Goal: Task Accomplishment & Management: Manage account settings

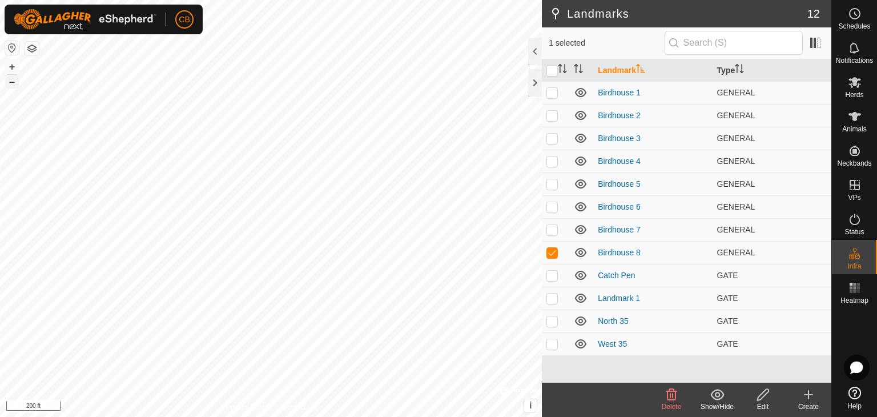
click at [13, 83] on button "–" at bounding box center [12, 82] width 14 height 14
click at [11, 67] on button "+" at bounding box center [12, 67] width 14 height 14
click at [12, 83] on button "–" at bounding box center [12, 82] width 14 height 14
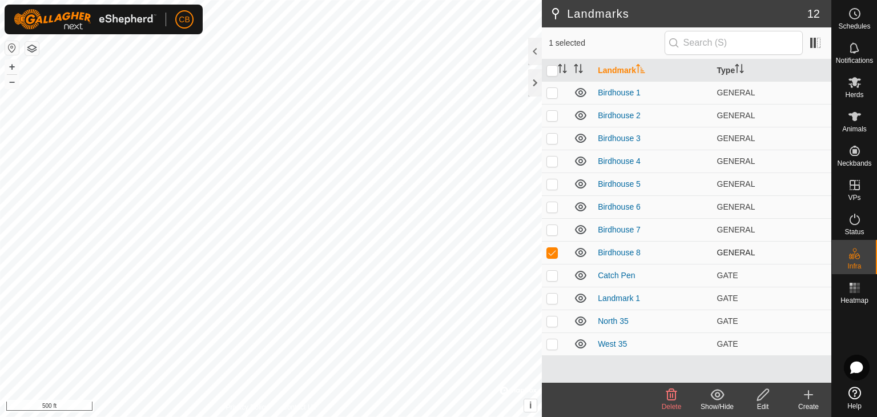
click at [579, 254] on icon at bounding box center [581, 253] width 14 height 14
click at [579, 255] on icon at bounding box center [579, 256] width 2 height 2
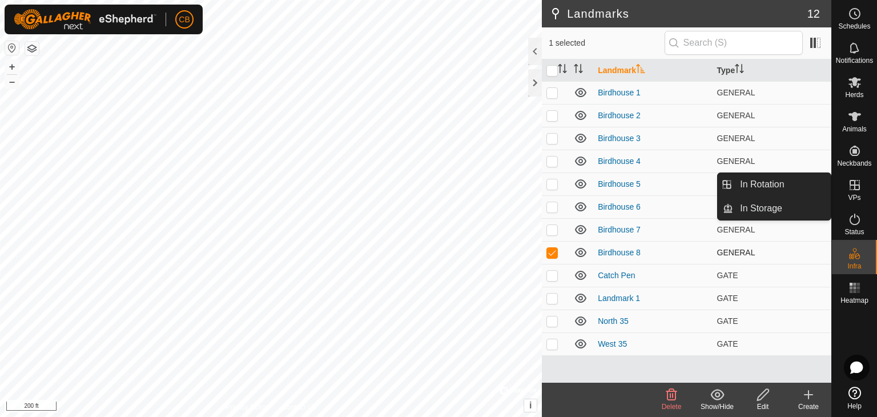
click at [856, 190] on icon at bounding box center [855, 185] width 14 height 14
click at [786, 183] on link "In Rotation" at bounding box center [782, 184] width 98 height 23
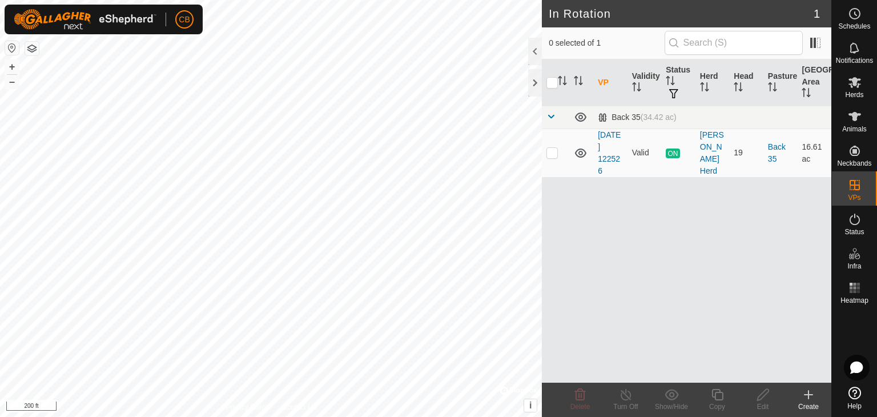
checkbox input "true"
click at [856, 119] on icon at bounding box center [855, 116] width 13 height 9
click at [626, 400] on icon at bounding box center [626, 395] width 14 height 14
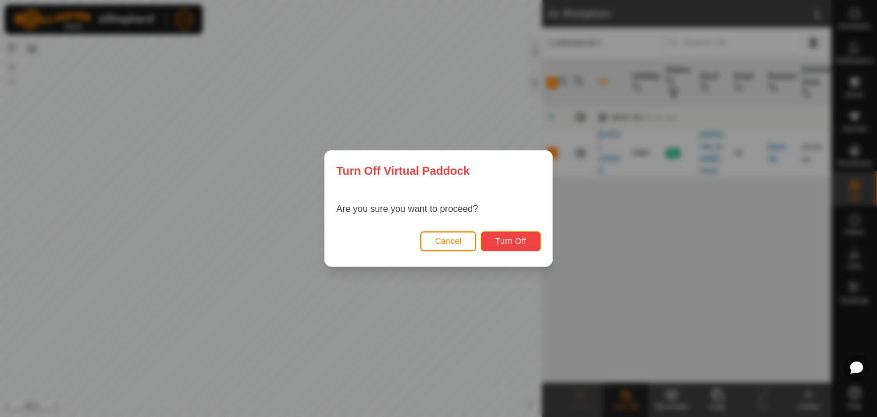
click at [516, 240] on span "Turn Off" at bounding box center [510, 240] width 31 height 9
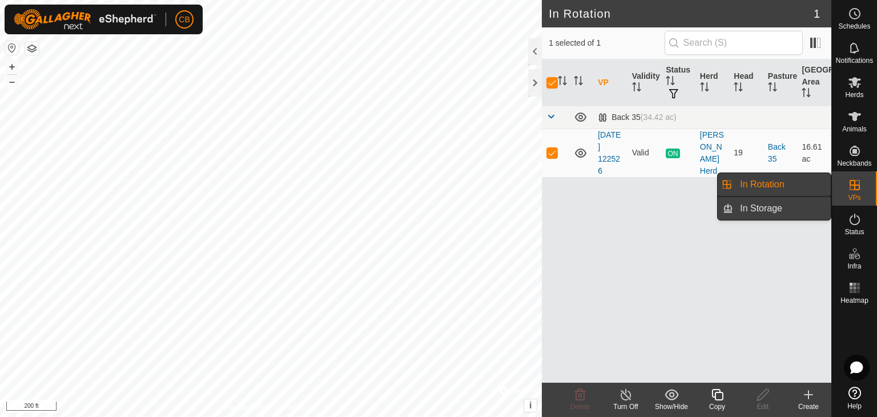
click at [758, 207] on link "In Storage" at bounding box center [782, 208] width 98 height 23
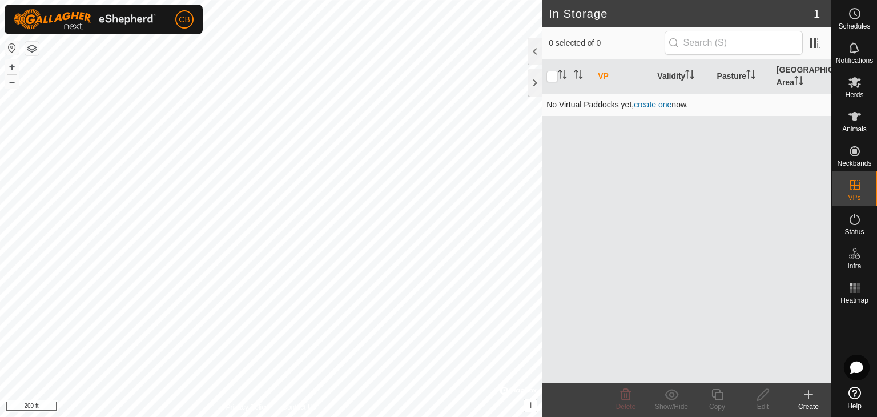
click at [653, 102] on link "create one" at bounding box center [653, 104] width 38 height 9
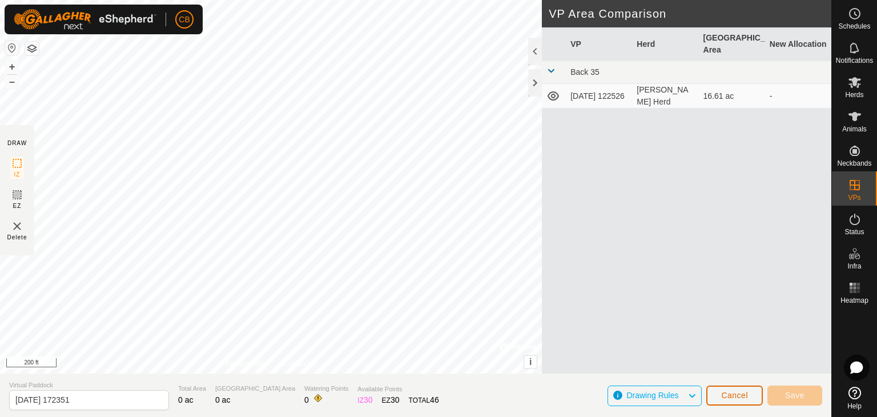
click at [734, 396] on span "Cancel" at bounding box center [734, 395] width 27 height 9
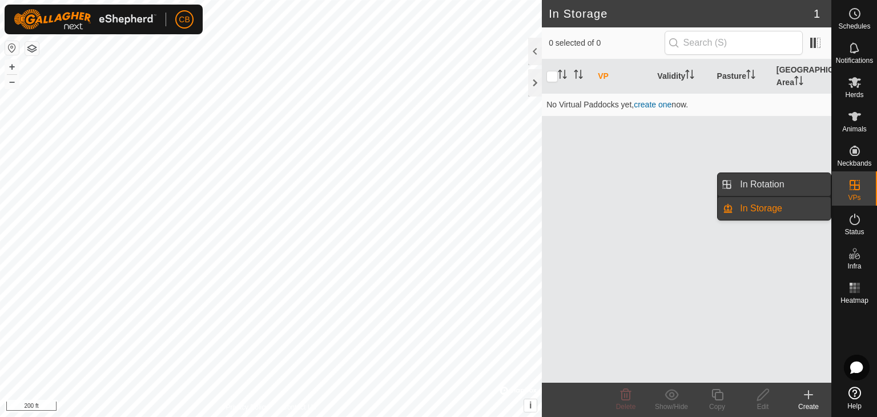
click at [797, 174] on link "In Rotation" at bounding box center [782, 184] width 98 height 23
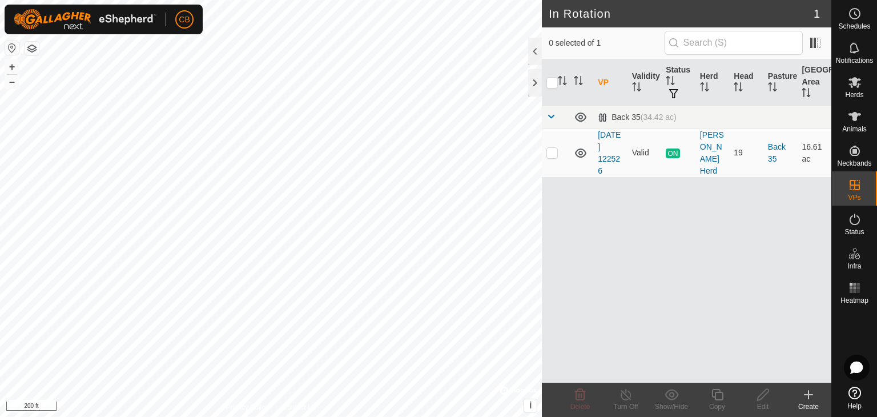
checkbox input "true"
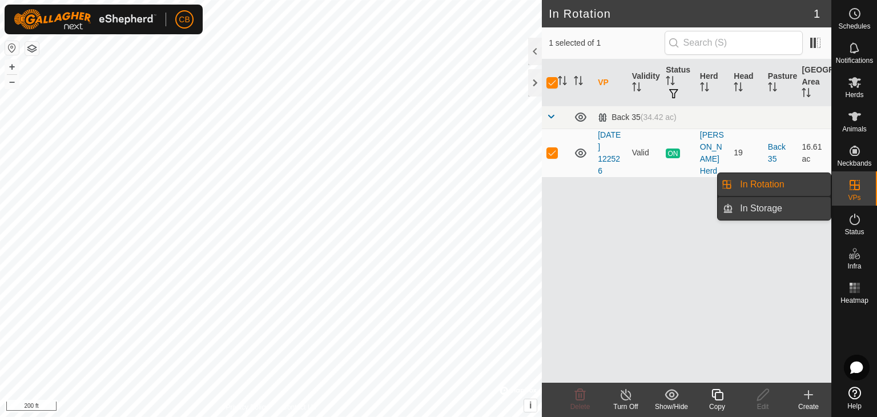
click at [774, 207] on link "In Storage" at bounding box center [782, 208] width 98 height 23
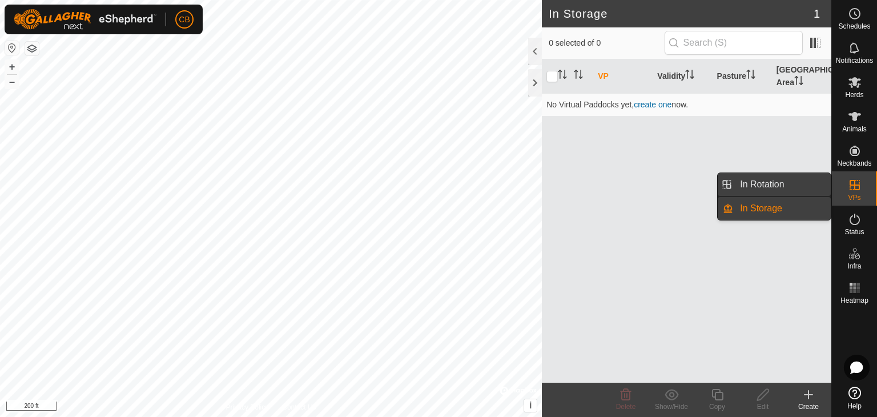
click at [754, 186] on link "In Rotation" at bounding box center [782, 184] width 98 height 23
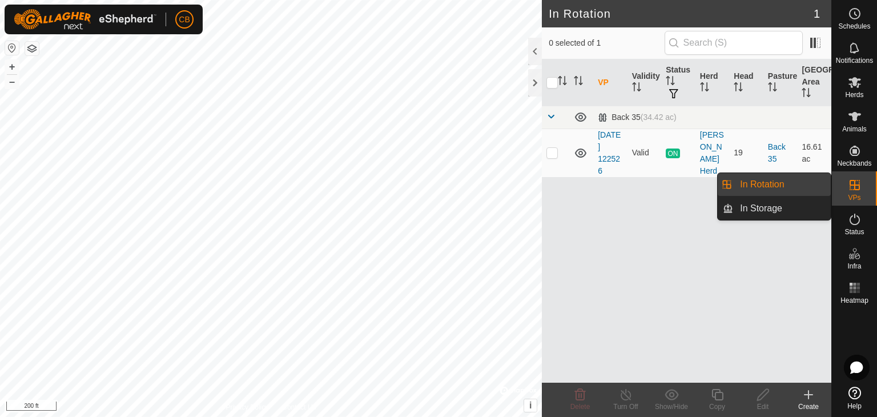
click at [852, 186] on icon at bounding box center [855, 185] width 10 height 10
click at [783, 207] on link "In Storage" at bounding box center [782, 208] width 98 height 23
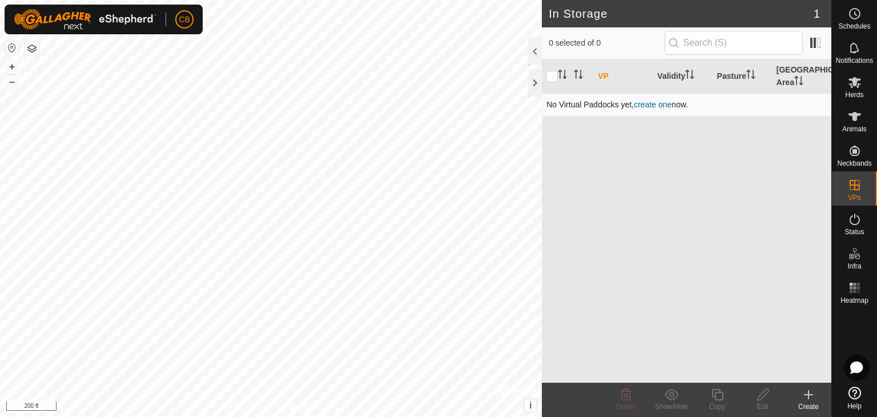
click at [644, 105] on link "create one" at bounding box center [653, 104] width 38 height 9
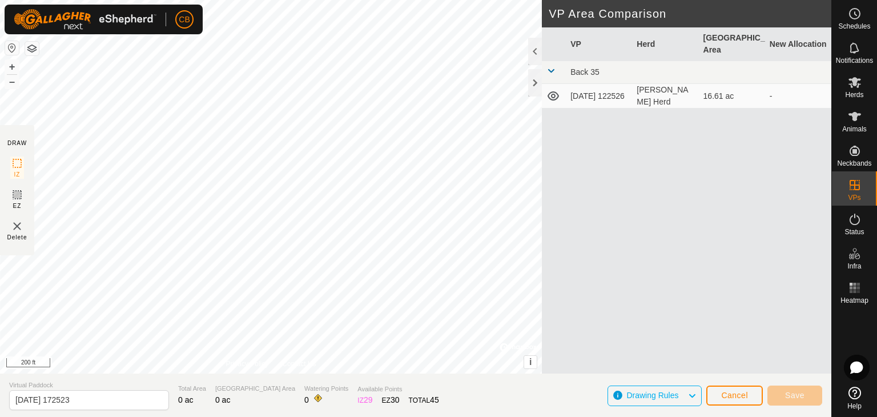
click at [14, 227] on img at bounding box center [17, 226] width 14 height 14
click at [744, 396] on span "Cancel" at bounding box center [734, 395] width 27 height 9
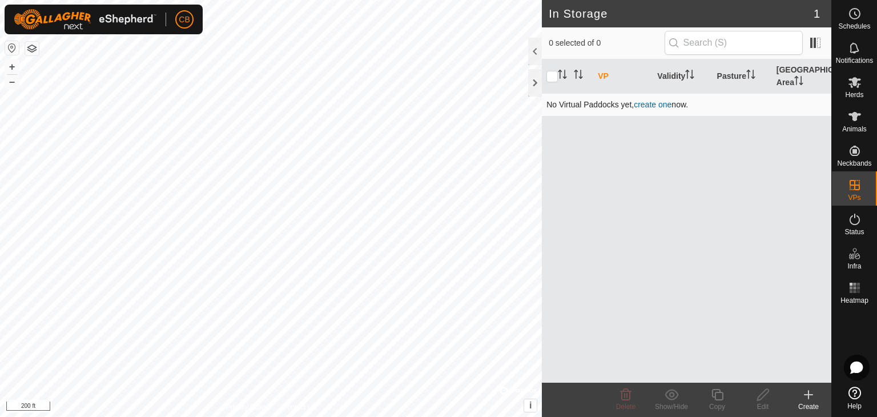
click at [649, 103] on link "create one" at bounding box center [653, 104] width 38 height 9
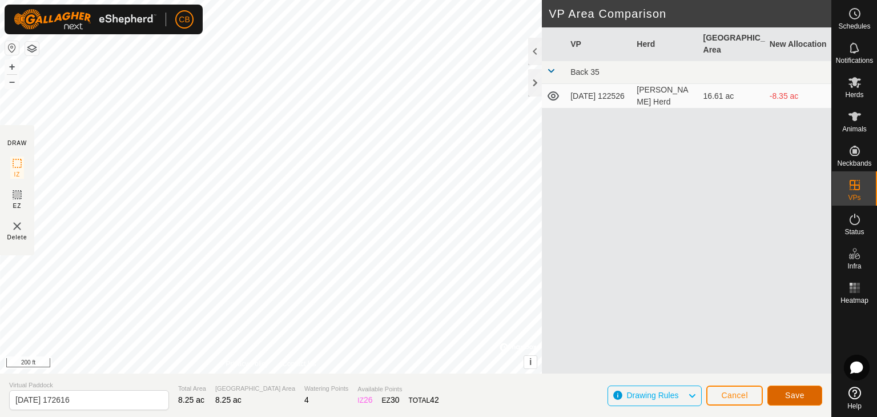
click at [797, 393] on span "Save" at bounding box center [794, 395] width 19 height 9
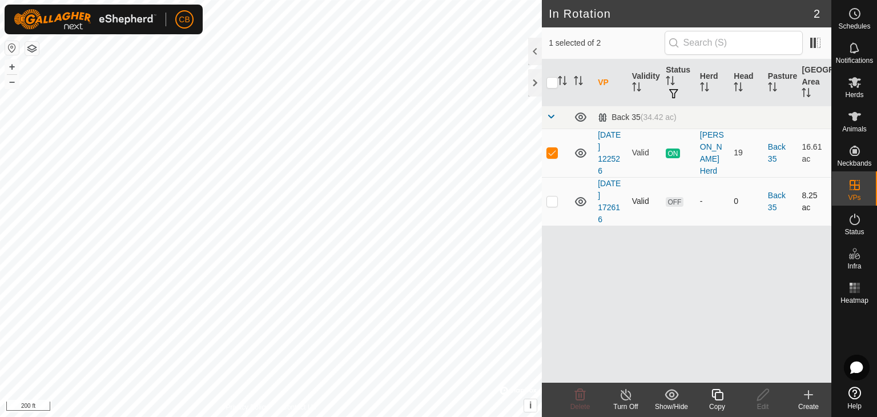
checkbox input "false"
checkbox input "true"
drag, startPoint x: 762, startPoint y: 396, endPoint x: 568, endPoint y: 304, distance: 214.9
drag, startPoint x: 568, startPoint y: 304, endPoint x: 763, endPoint y: 392, distance: 213.9
click at [763, 392] on icon at bounding box center [762, 394] width 11 height 11
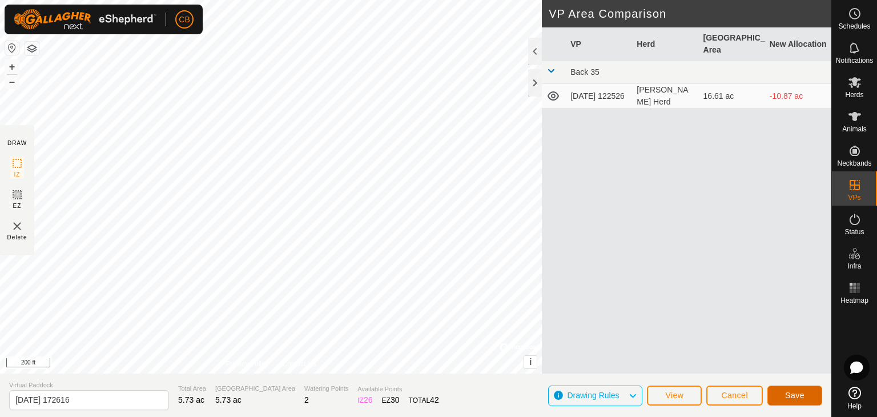
click at [788, 398] on span "Save" at bounding box center [794, 395] width 19 height 9
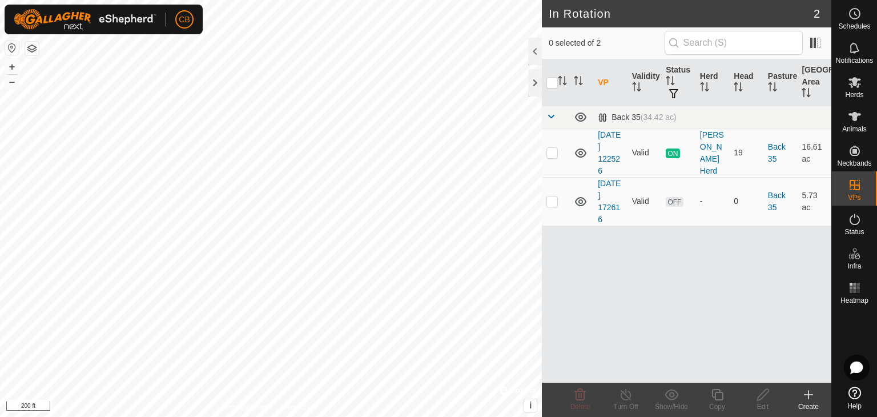
click at [805, 395] on icon at bounding box center [809, 395] width 14 height 14
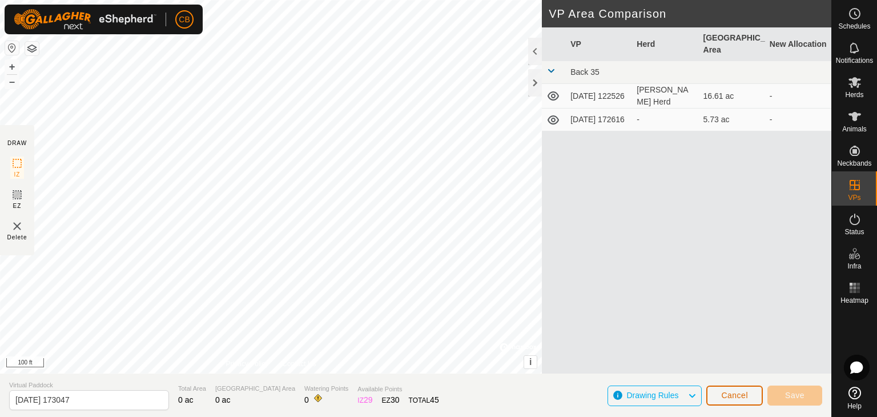
click at [732, 391] on span "Cancel" at bounding box center [734, 395] width 27 height 9
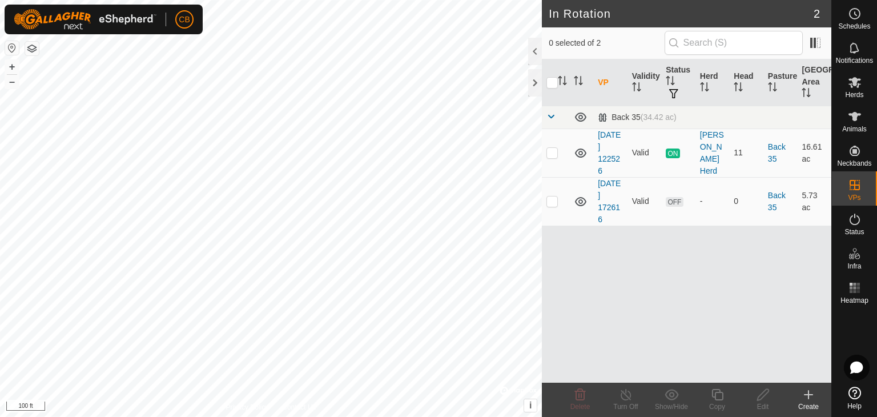
click at [809, 395] on icon at bounding box center [809, 395] width 8 height 0
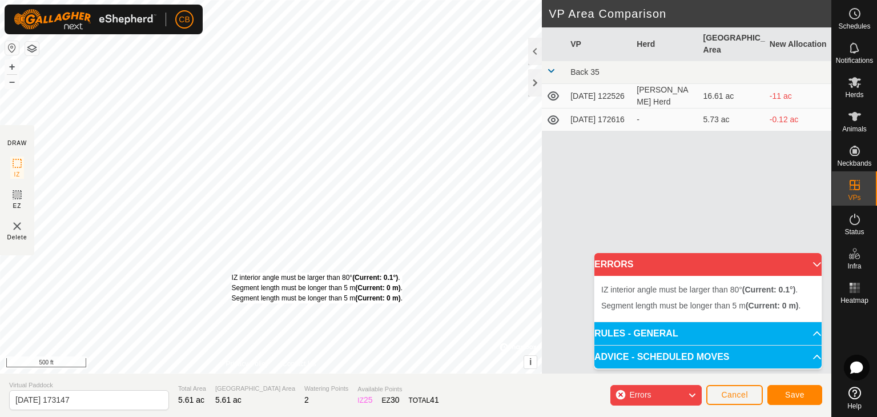
click at [231, 272] on div "IZ interior angle must be larger than 80° (Current: 0.1°) . Segment length must…" at bounding box center [271, 187] width 542 height 374
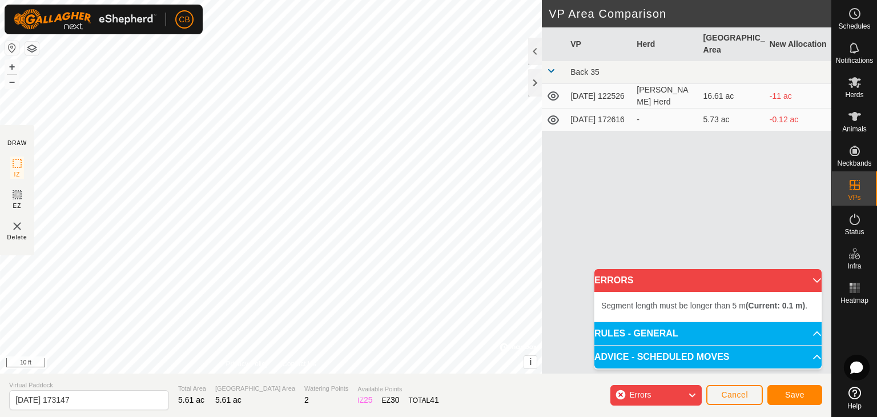
click at [693, 397] on icon at bounding box center [692, 395] width 9 height 15
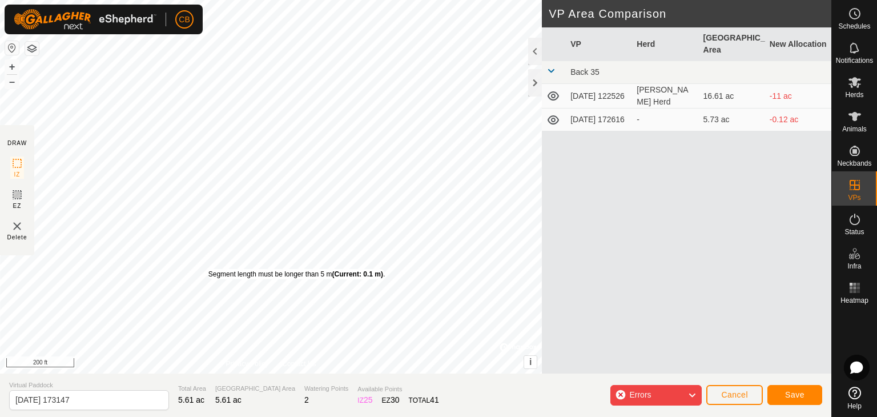
click at [208, 269] on div "Segment length must be longer than 5 m (Current: 0.1 m) ." at bounding box center [296, 274] width 176 height 10
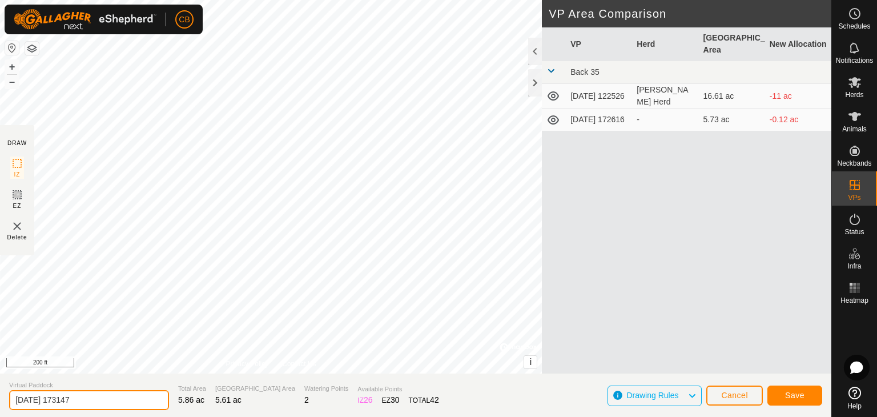
drag, startPoint x: 99, startPoint y: 398, endPoint x: 6, endPoint y: 394, distance: 93.8
click at [6, 394] on section "Virtual Paddock 2025-08-25 173147 Total Area 5.86 ac Grazing Area 5.61 ac Water…" at bounding box center [416, 395] width 832 height 43
type input "Pasture 3"
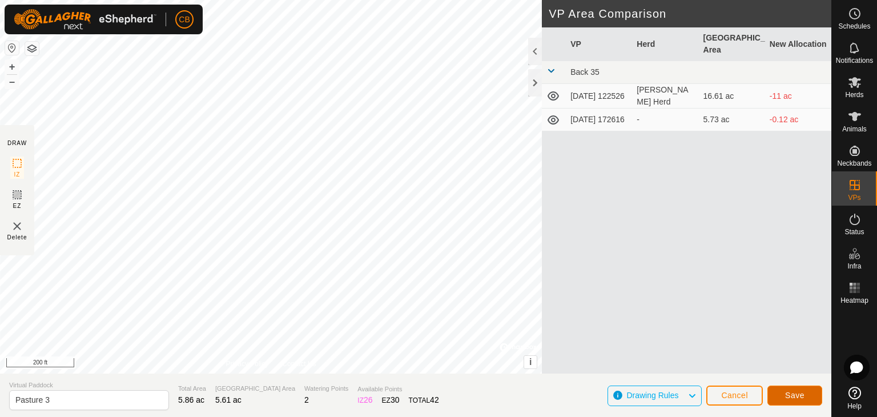
click at [793, 394] on span "Save" at bounding box center [794, 395] width 19 height 9
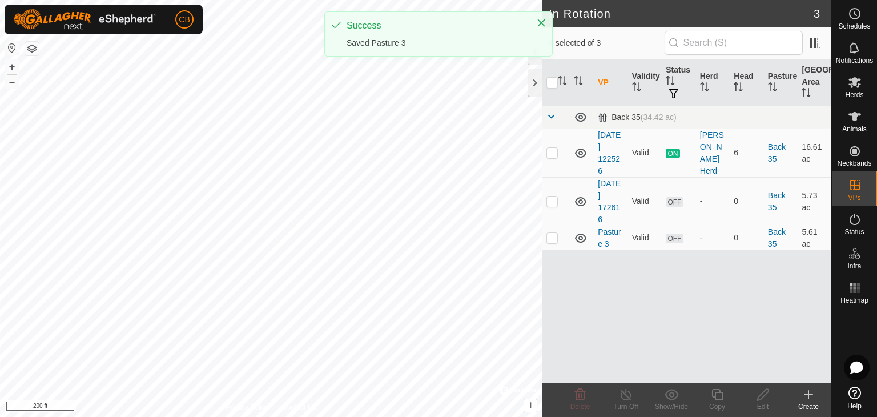
checkbox input "true"
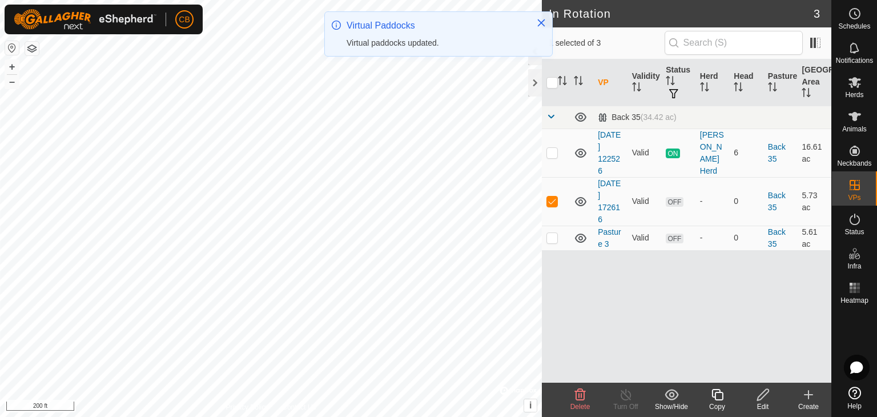
click at [768, 391] on icon at bounding box center [762, 394] width 11 height 11
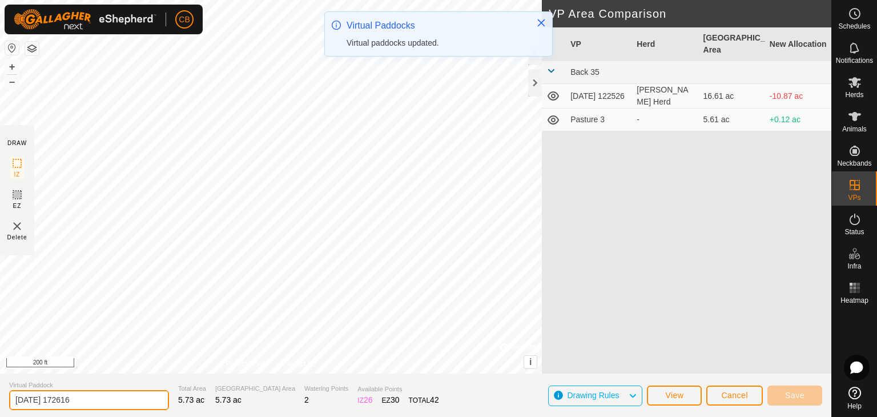
drag, startPoint x: 101, startPoint y: 403, endPoint x: 0, endPoint y: 396, distance: 100.7
click at [0, 396] on section "Virtual Paddock 2025-08-25 172616 Total Area 5.73 ac Grazing Area 5.73 ac Water…" at bounding box center [416, 395] width 832 height 43
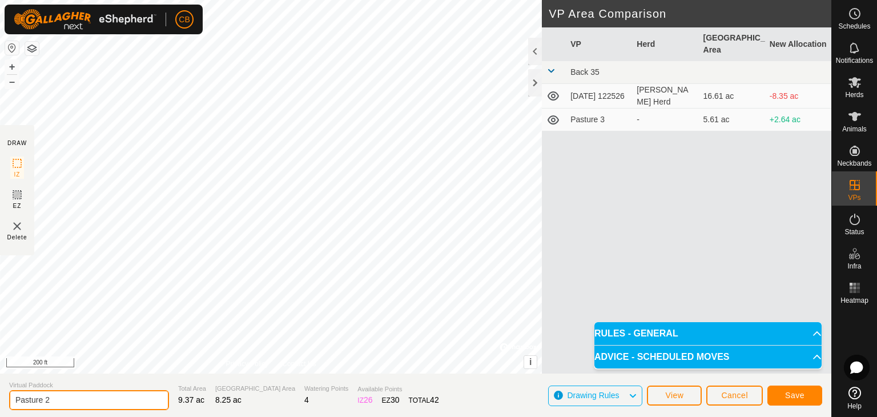
click at [68, 400] on input "Pasture 2" at bounding box center [89, 400] width 160 height 20
type input "Pasture 1"
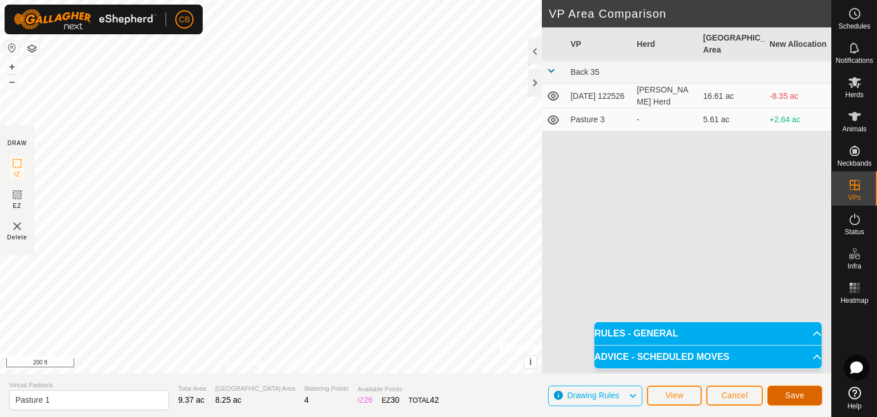
click at [789, 395] on span "Save" at bounding box center [794, 395] width 19 height 9
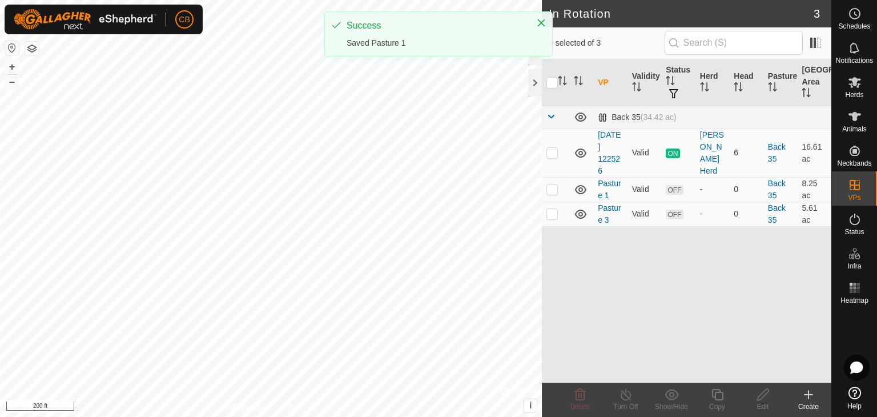
checkbox input "true"
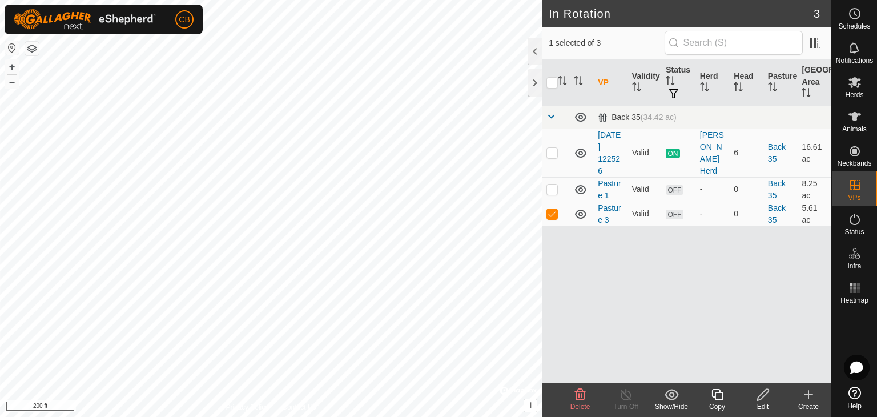
click at [765, 395] on icon at bounding box center [763, 395] width 14 height 14
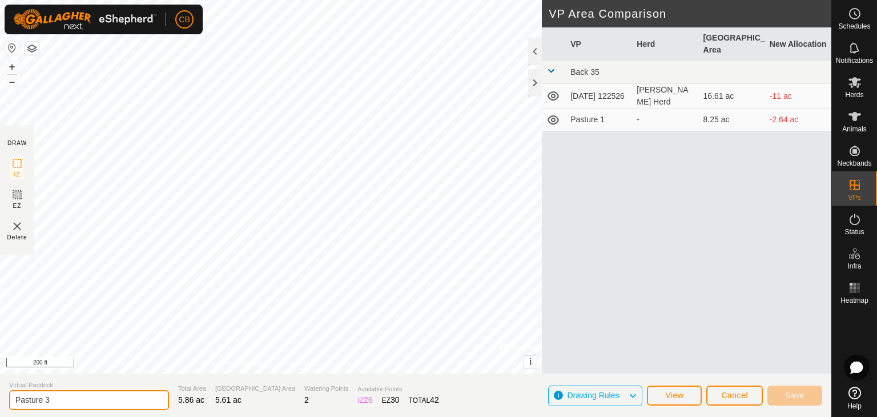
click at [70, 396] on input "Pasture 3" at bounding box center [89, 400] width 160 height 20
click at [77, 396] on input "Pasture 3" at bounding box center [89, 400] width 160 height 20
type input "Pasture 2"
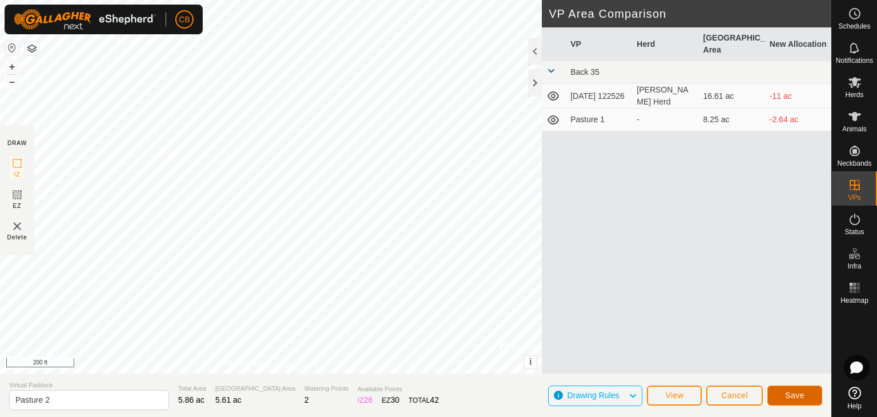
click at [790, 397] on span "Save" at bounding box center [794, 395] width 19 height 9
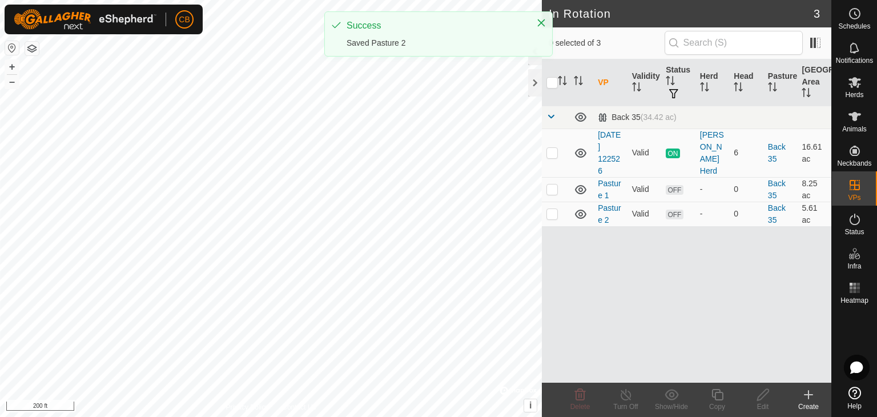
checkbox input "true"
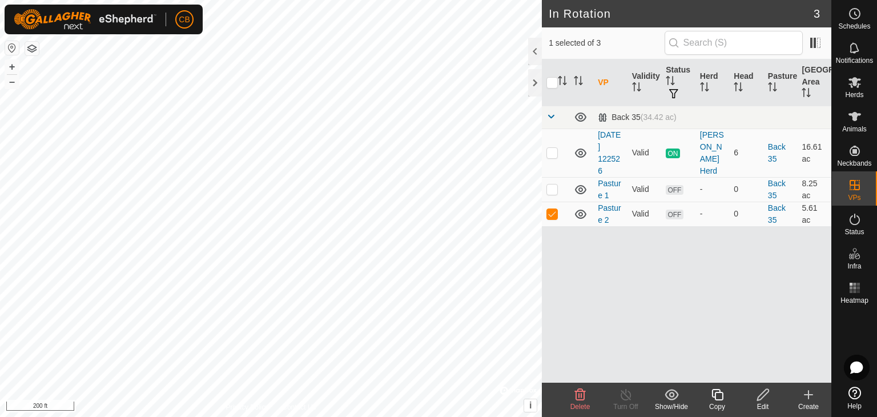
checkbox input "true"
checkbox input "false"
click at [557, 214] on p-checkbox at bounding box center [552, 213] width 11 height 9
checkbox input "true"
click at [552, 194] on td at bounding box center [555, 189] width 27 height 25
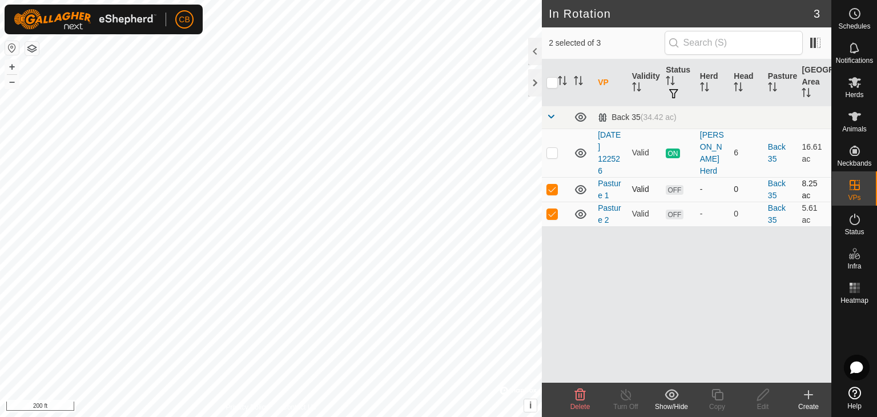
checkbox input "false"
click at [553, 156] on p-checkbox at bounding box center [552, 152] width 11 height 9
click at [556, 148] on p-checkbox at bounding box center [552, 152] width 11 height 9
checkbox input "false"
click at [555, 218] on td at bounding box center [555, 214] width 27 height 25
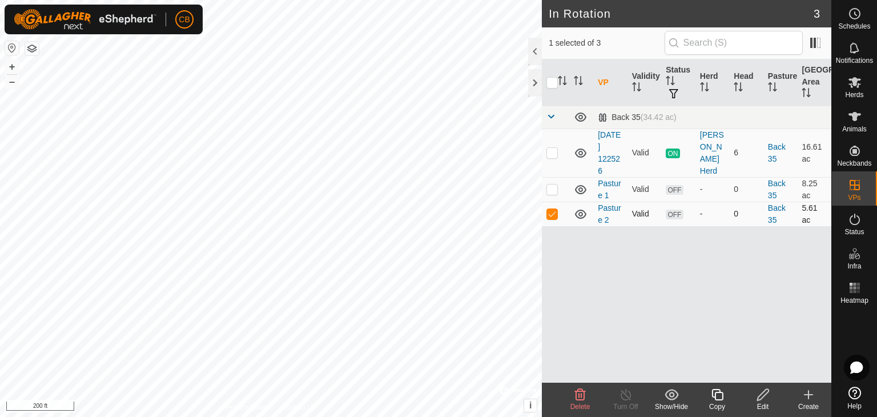
checkbox input "false"
checkbox input "true"
checkbox input "false"
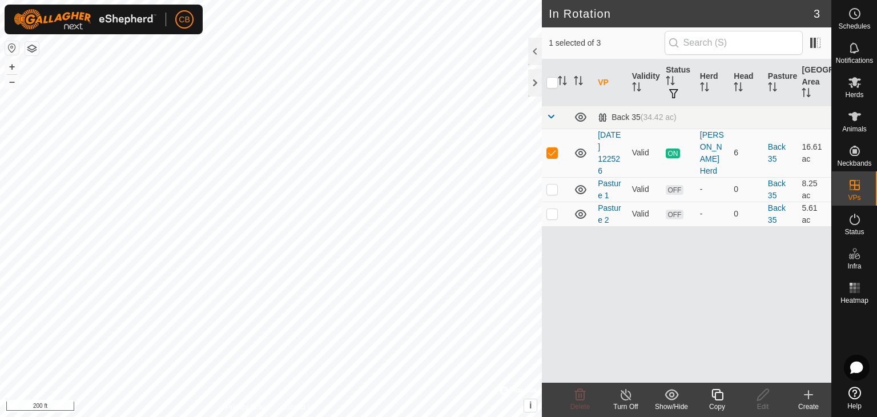
checkbox input "true"
click at [854, 93] on span "Herds" at bounding box center [854, 94] width 18 height 7
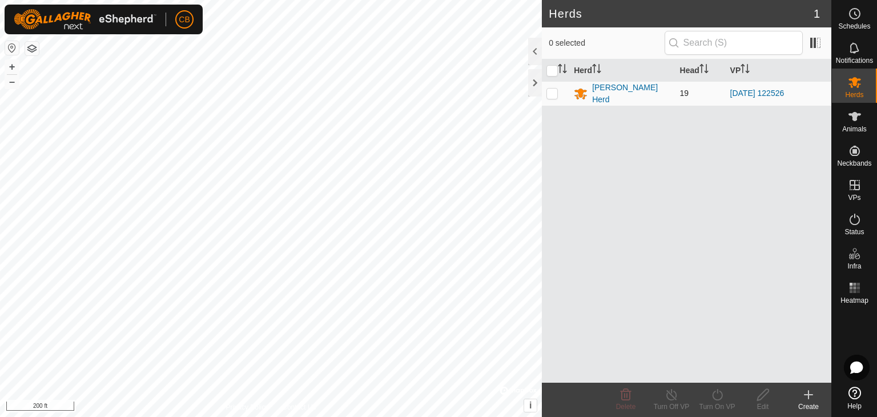
click at [553, 91] on p-checkbox at bounding box center [552, 93] width 11 height 9
checkbox input "true"
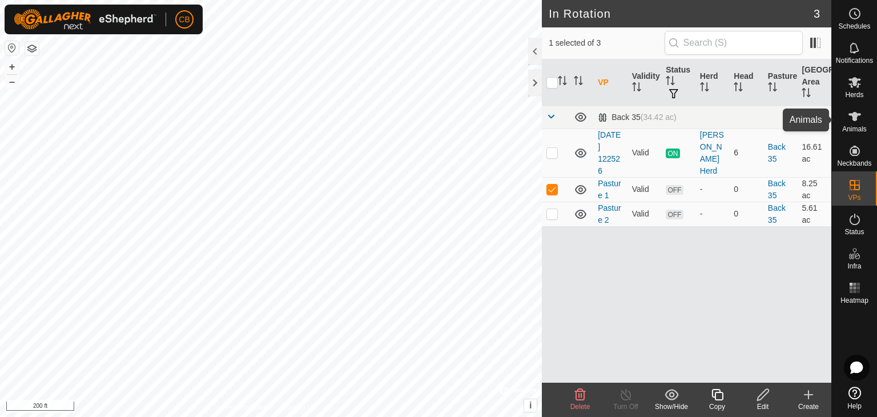
click at [857, 129] on span "Animals" at bounding box center [854, 129] width 25 height 7
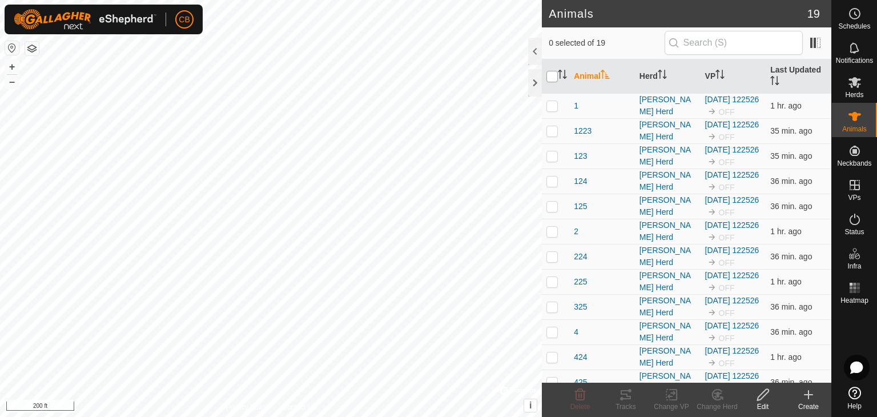
click at [552, 78] on input "checkbox" at bounding box center [552, 76] width 11 height 11
checkbox input "true"
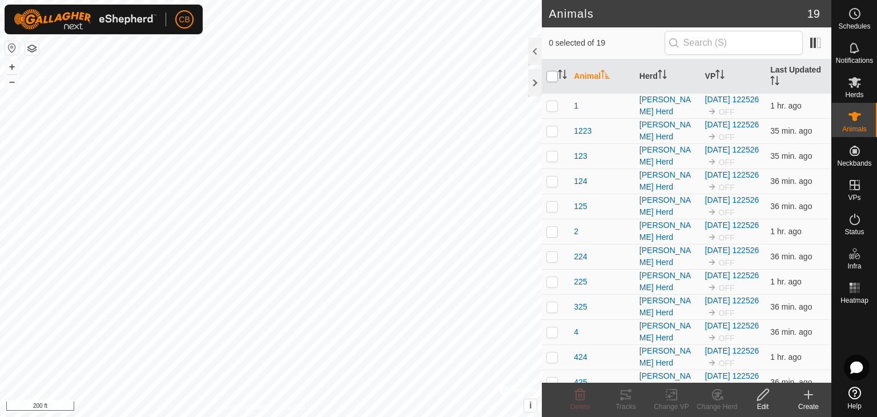
checkbox input "true"
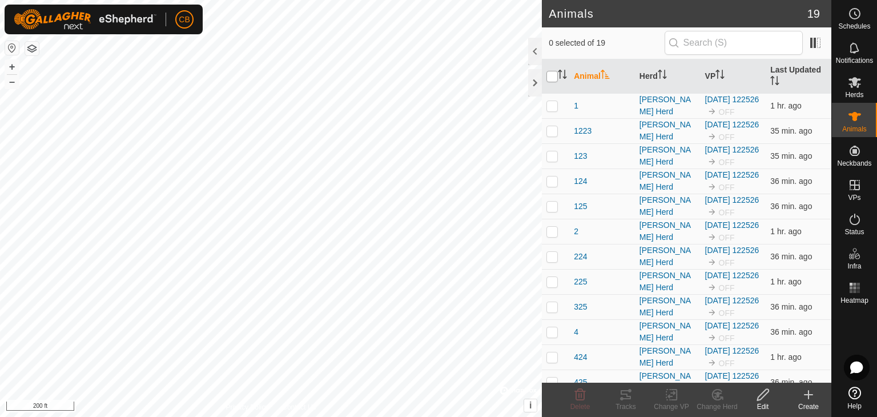
checkbox input "true"
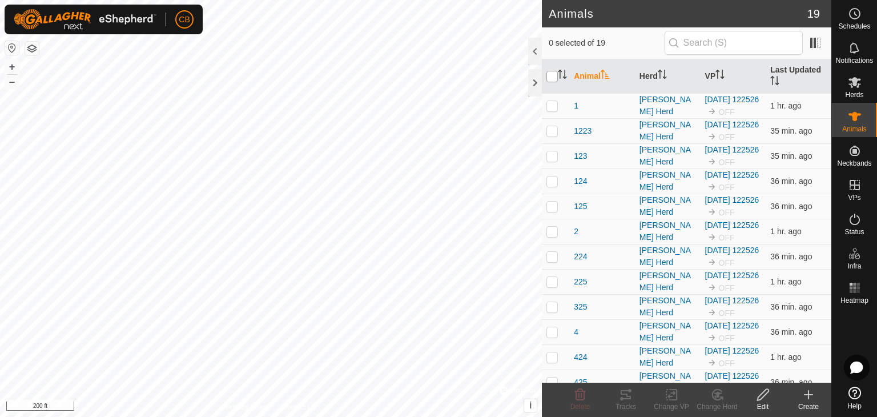
checkbox input "true"
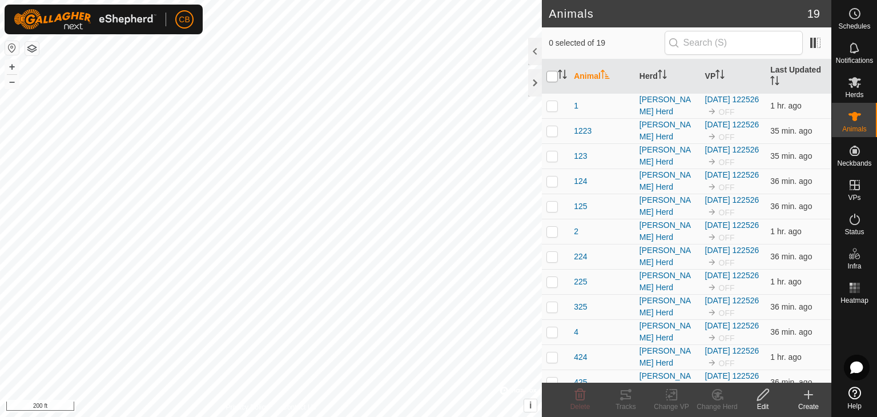
checkbox input "true"
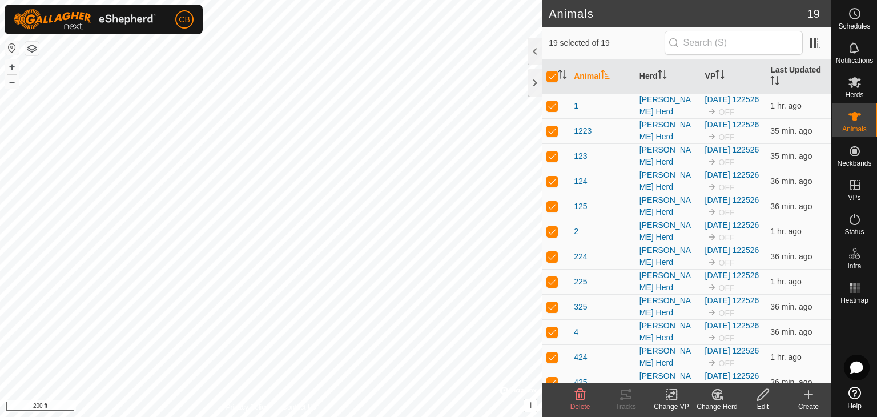
click at [675, 392] on icon at bounding box center [672, 394] width 8 height 7
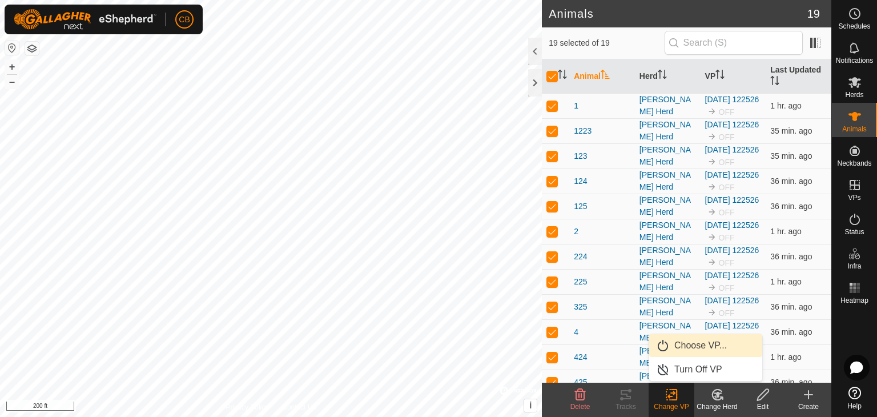
click at [699, 346] on link "Choose VP..." at bounding box center [705, 345] width 113 height 23
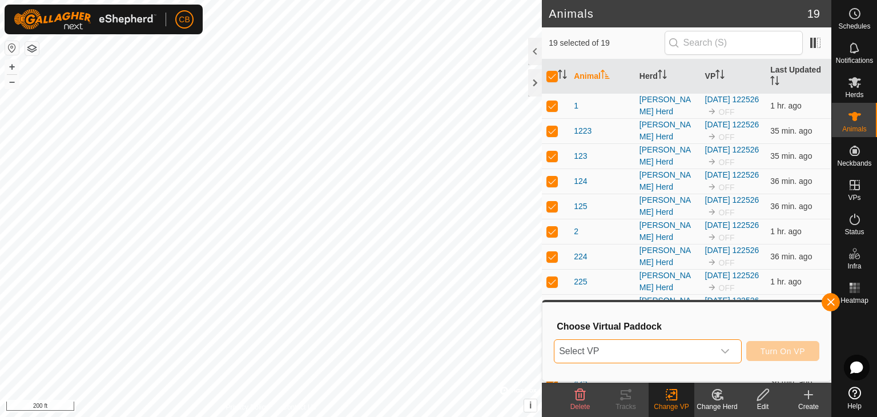
click at [671, 348] on span "Select VP" at bounding box center [634, 351] width 159 height 23
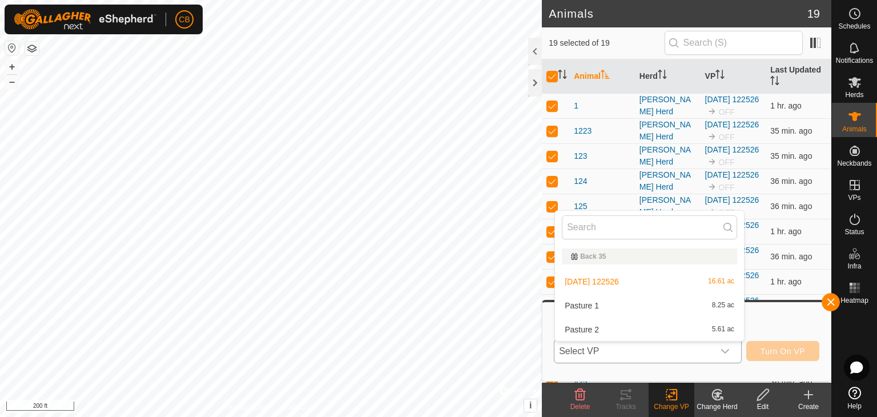
click at [656, 309] on li "Pasture 1 8.25 ac" at bounding box center [649, 305] width 189 height 23
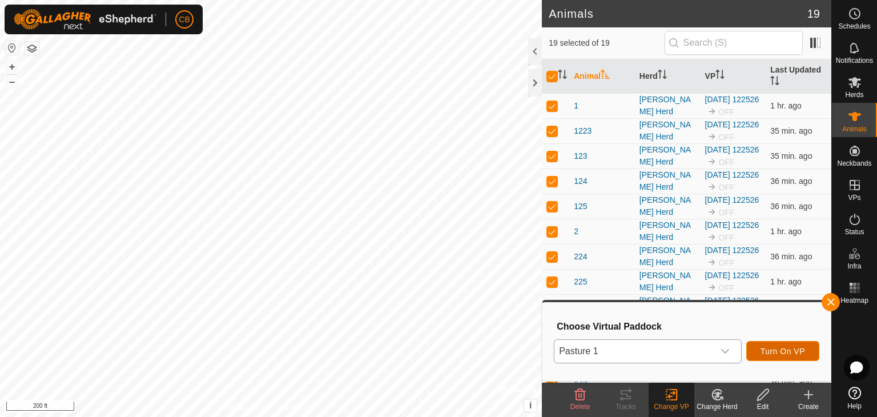
click at [774, 354] on span "Turn On VP" at bounding box center [783, 351] width 45 height 9
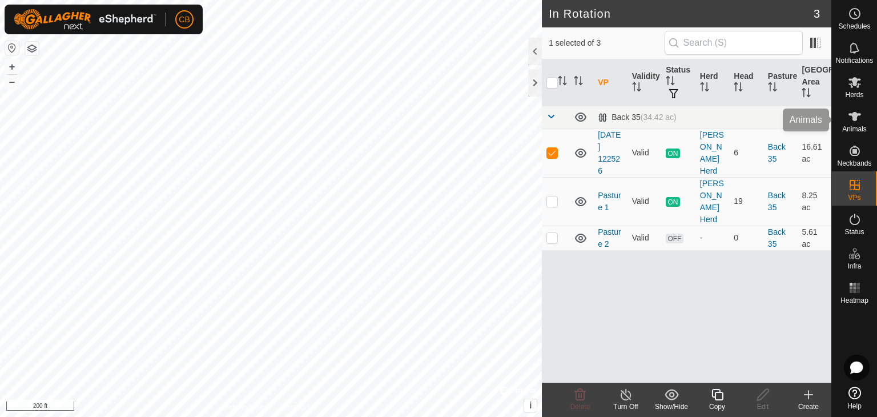
click at [854, 126] on span "Animals" at bounding box center [854, 129] width 25 height 7
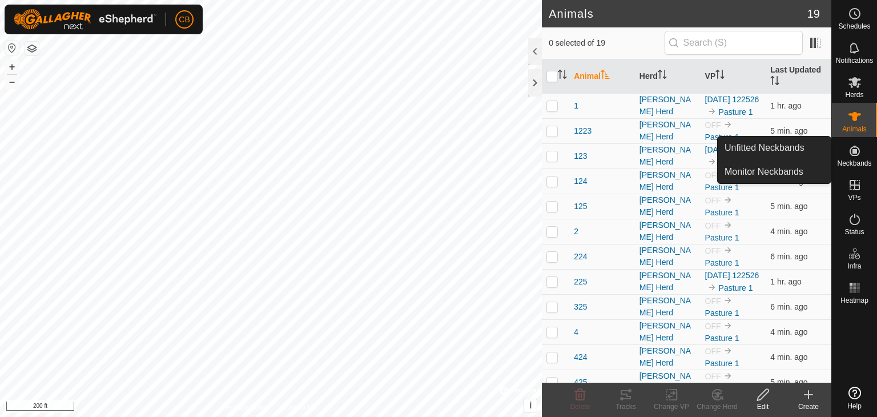
click at [852, 156] on icon at bounding box center [855, 151] width 14 height 14
click at [776, 168] on link "Monitor Neckbands" at bounding box center [774, 171] width 113 height 23
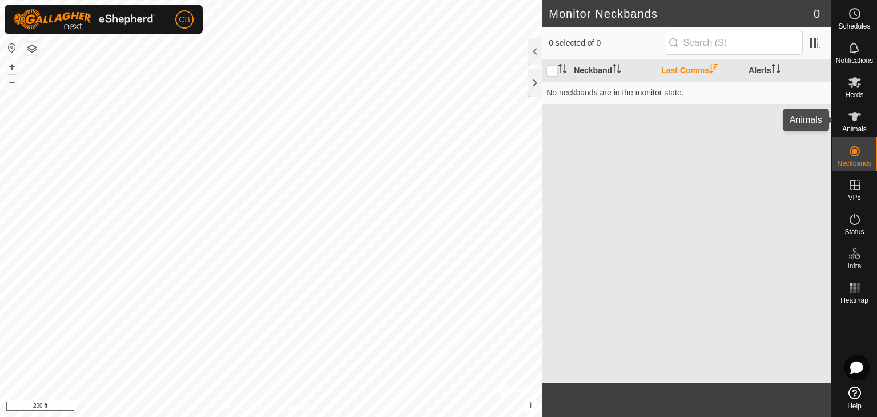
click at [853, 126] on span "Animals" at bounding box center [854, 129] width 25 height 7
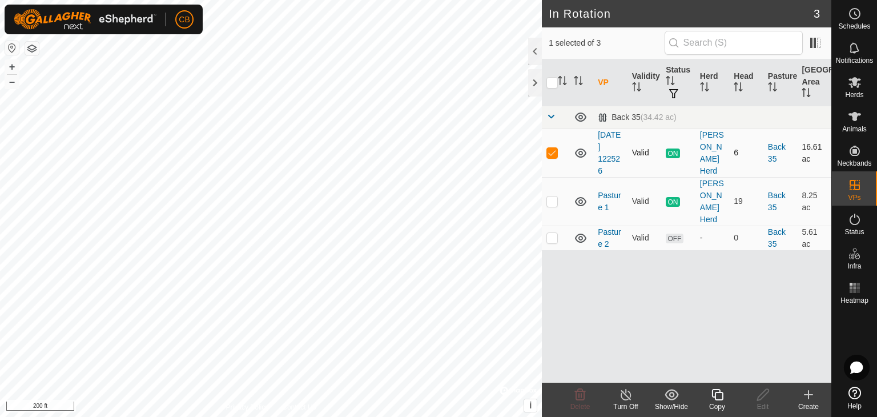
click at [553, 154] on p-checkbox at bounding box center [552, 152] width 11 height 9
checkbox input "true"
click at [626, 397] on icon at bounding box center [626, 395] width 14 height 14
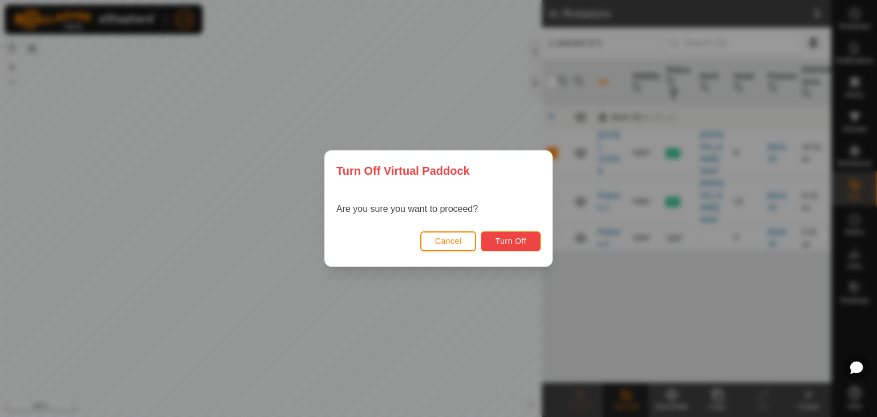
click at [527, 244] on button "Turn Off" at bounding box center [511, 241] width 60 height 20
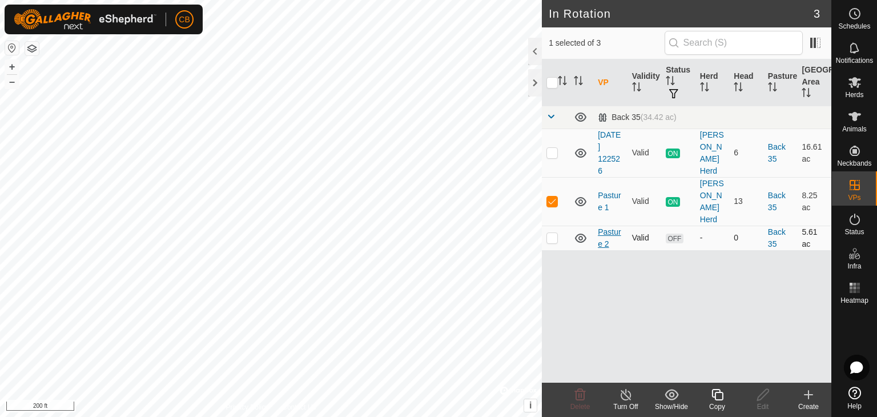
click at [613, 227] on link "Pasture 2" at bounding box center [609, 237] width 23 height 21
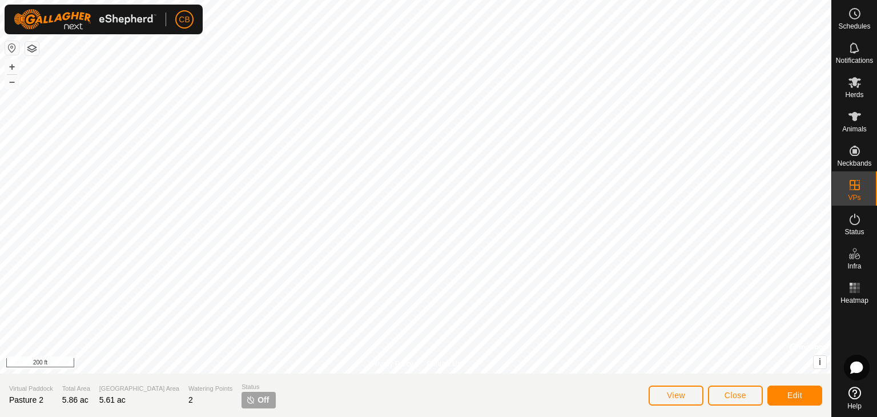
click at [258, 400] on span "Off" at bounding box center [263, 400] width 11 height 12
click at [861, 217] on icon at bounding box center [855, 219] width 14 height 14
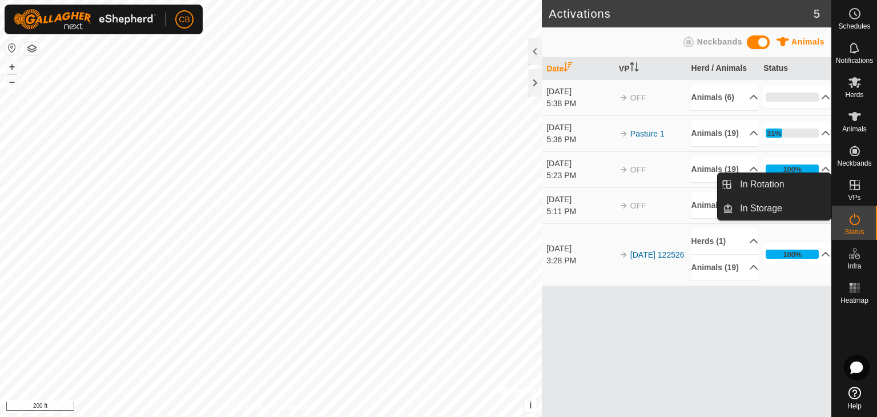
click at [857, 190] on icon at bounding box center [855, 185] width 10 height 10
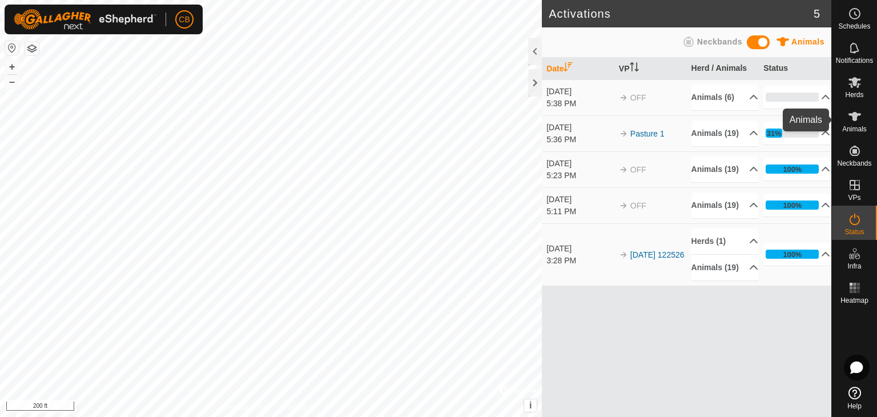
click at [857, 113] on icon at bounding box center [855, 117] width 14 height 14
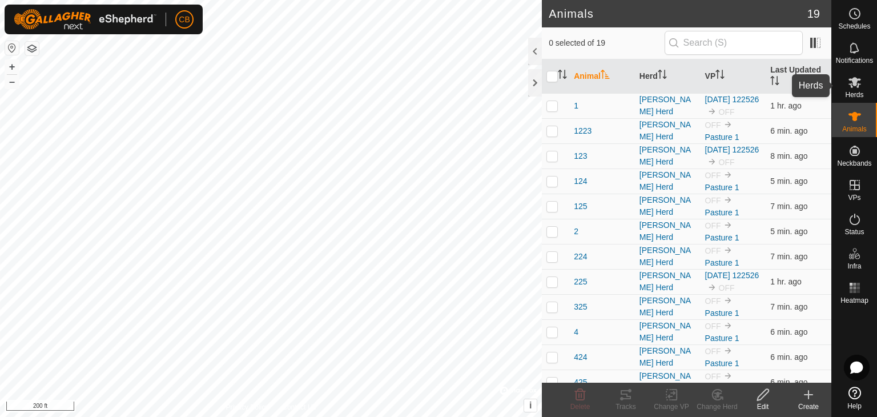
click at [856, 79] on icon at bounding box center [855, 82] width 13 height 11
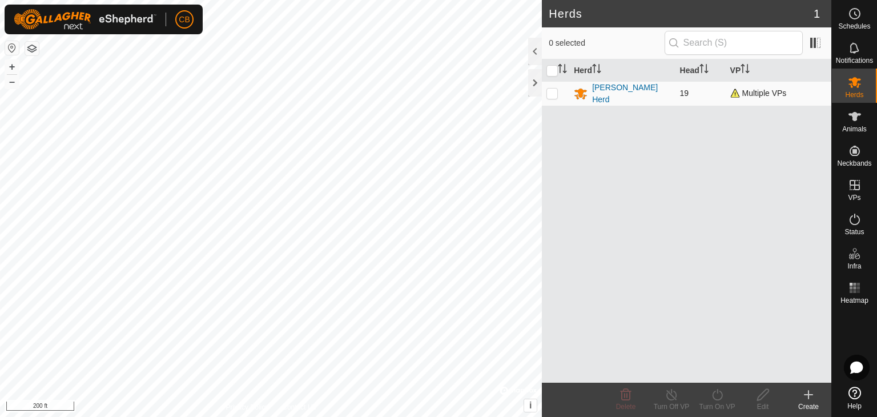
click at [557, 93] on p-tablecheckbox at bounding box center [552, 93] width 11 height 9
checkbox input "true"
click at [674, 395] on icon at bounding box center [672, 395] width 14 height 14
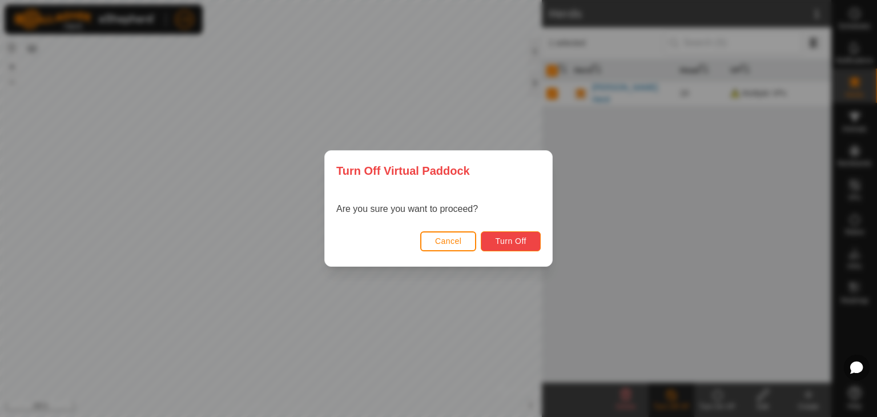
click at [527, 246] on button "Turn Off" at bounding box center [511, 241] width 60 height 20
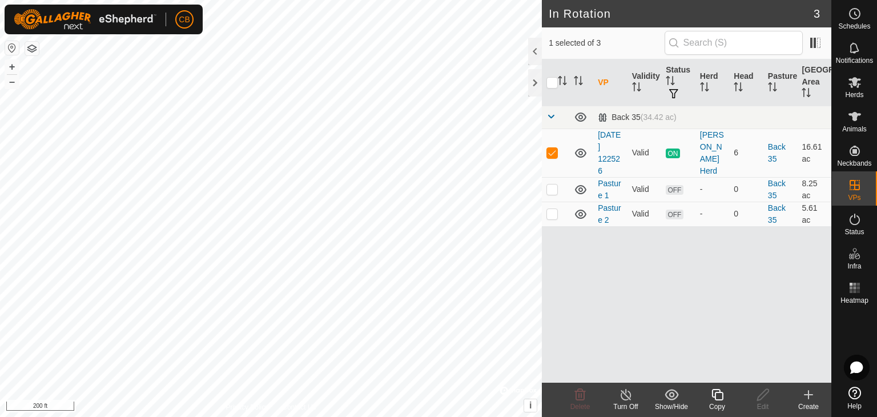
checkbox input "false"
checkbox input "true"
click at [854, 116] on icon at bounding box center [855, 116] width 13 height 9
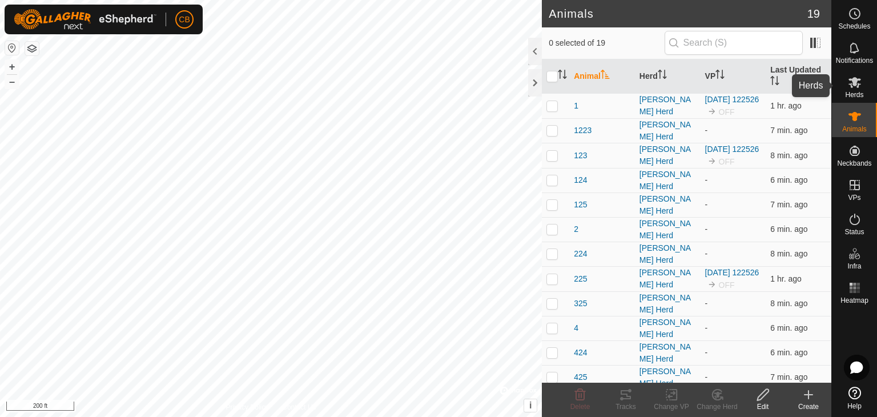
click at [853, 84] on icon at bounding box center [855, 82] width 13 height 11
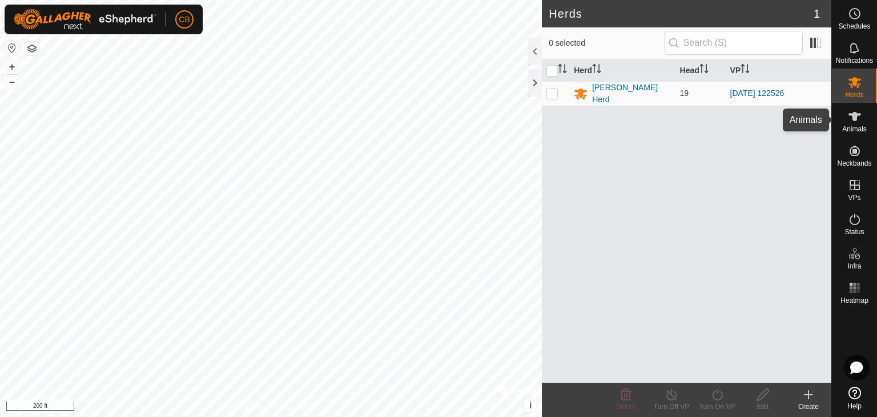
click at [853, 118] on icon at bounding box center [855, 116] width 13 height 9
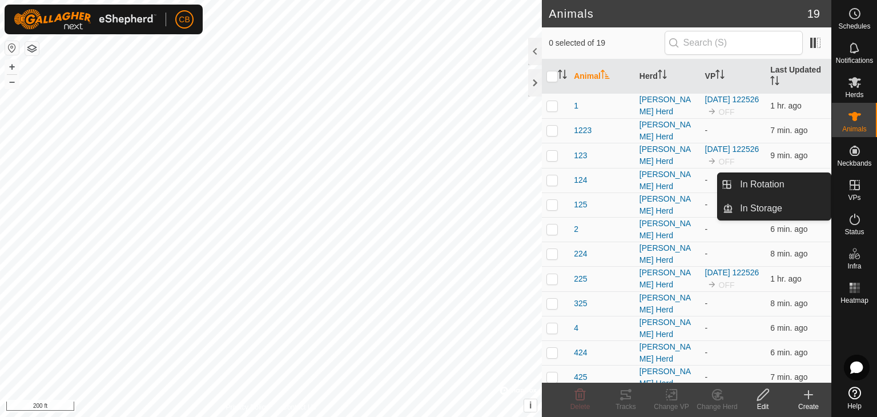
drag, startPoint x: 855, startPoint y: 171, endPoint x: 854, endPoint y: 183, distance: 12.0
click at [854, 183] on icon at bounding box center [855, 185] width 10 height 10
click at [805, 179] on link "In Rotation" at bounding box center [782, 184] width 98 height 23
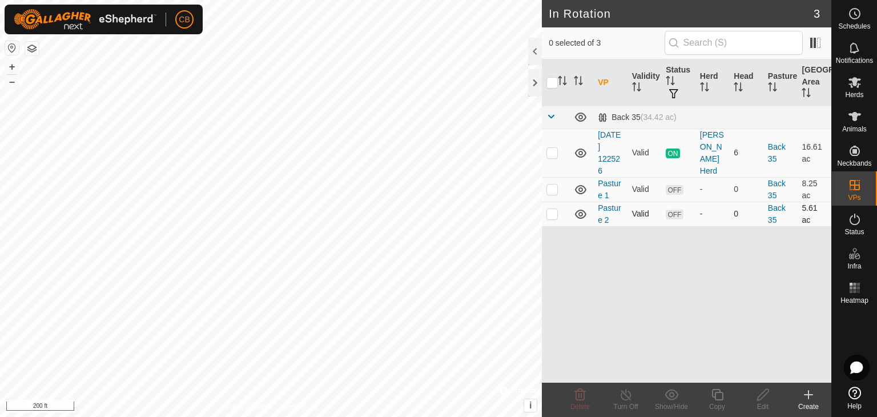
click at [553, 214] on p-checkbox at bounding box center [552, 213] width 11 height 9
checkbox input "true"
checkbox input "false"
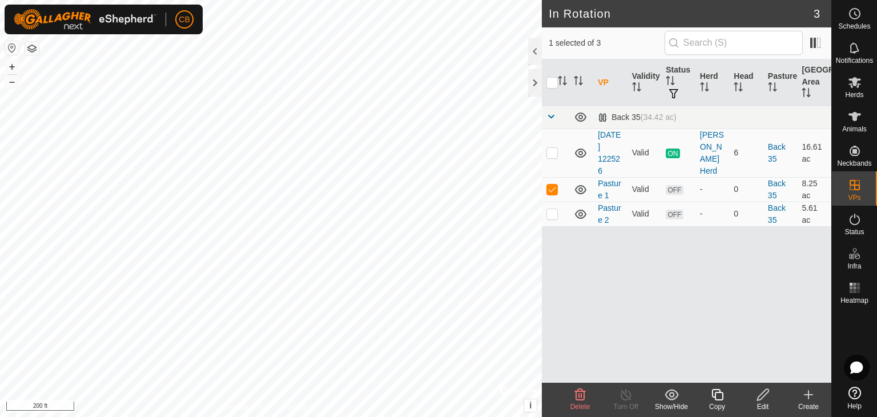
checkbox input "true"
click at [864, 87] on es-mob-svg-icon at bounding box center [855, 82] width 21 height 18
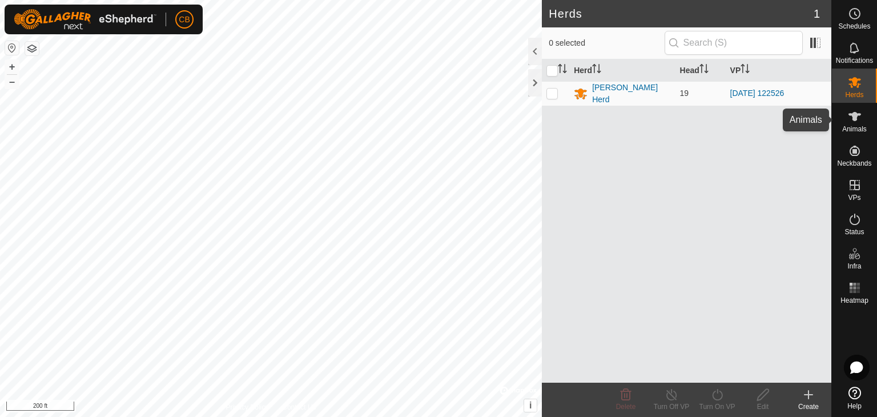
click at [852, 117] on icon at bounding box center [855, 117] width 14 height 14
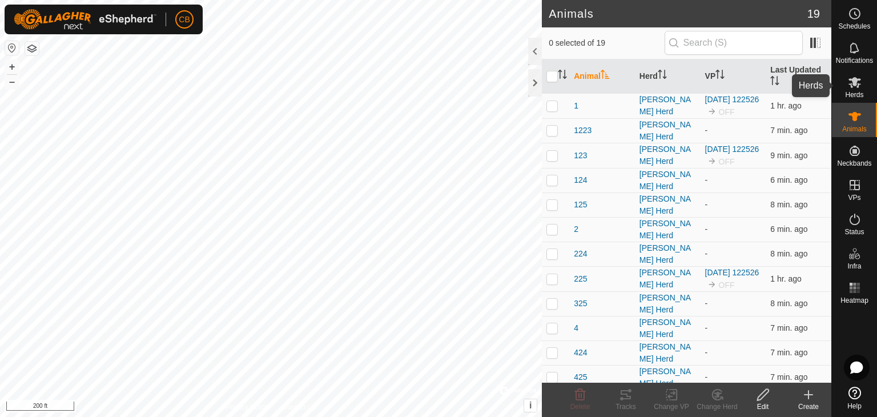
click at [856, 91] on span "Herds" at bounding box center [854, 94] width 18 height 7
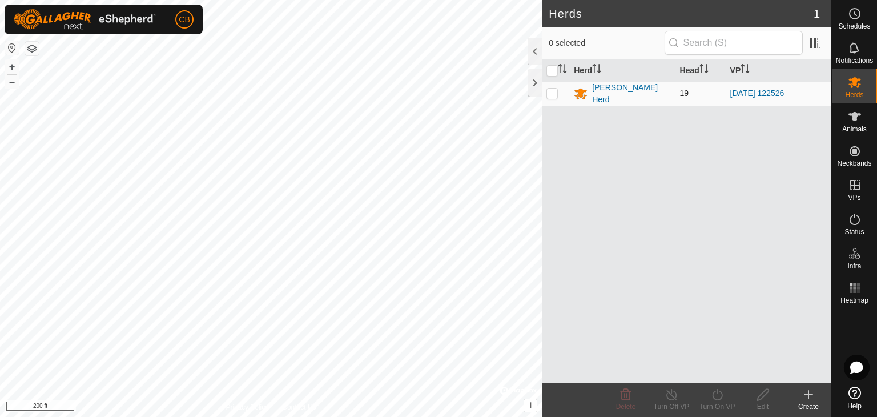
click at [555, 92] on p-checkbox at bounding box center [552, 93] width 11 height 9
checkbox input "true"
click at [716, 395] on icon at bounding box center [718, 395] width 14 height 14
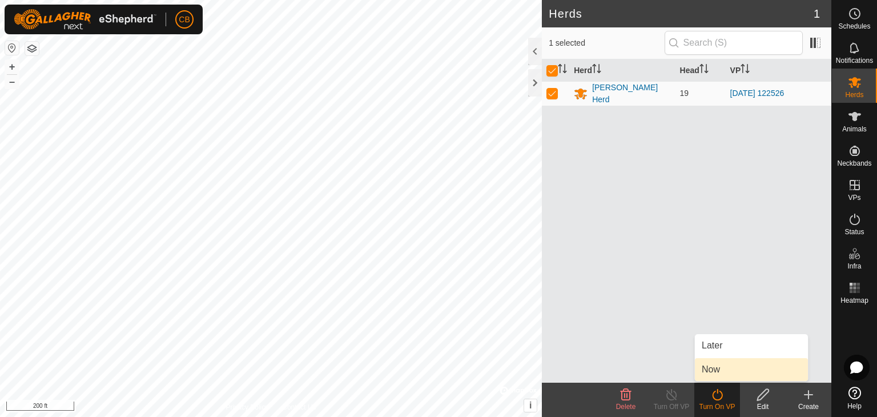
click at [717, 371] on link "Now" at bounding box center [751, 369] width 113 height 23
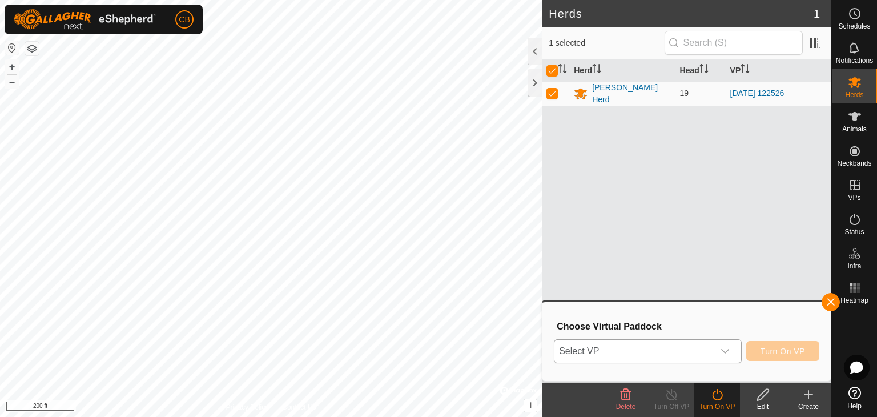
click at [707, 349] on span "Select VP" at bounding box center [634, 351] width 159 height 23
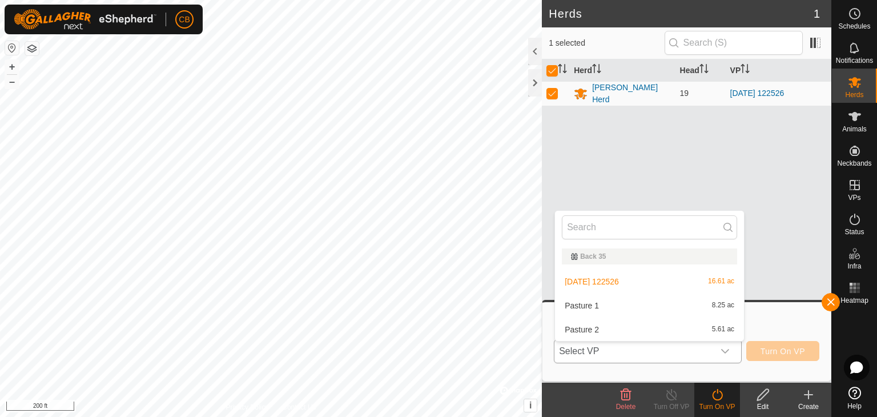
click at [653, 327] on li "Pasture 2 5.61 ac" at bounding box center [649, 329] width 189 height 23
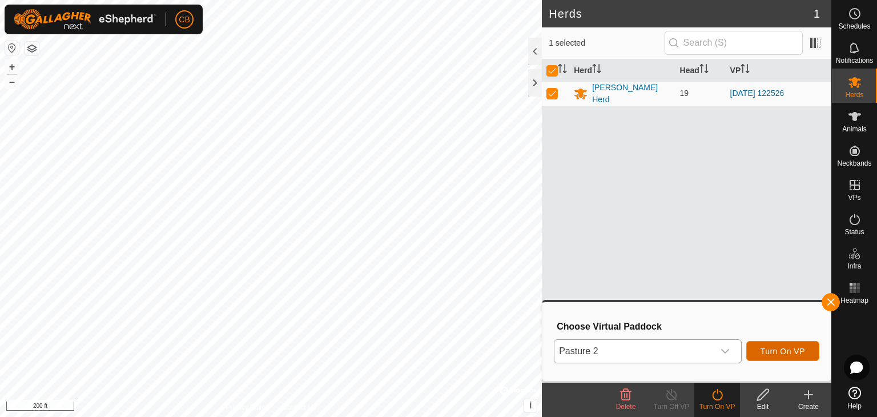
click at [775, 354] on span "Turn On VP" at bounding box center [783, 351] width 45 height 9
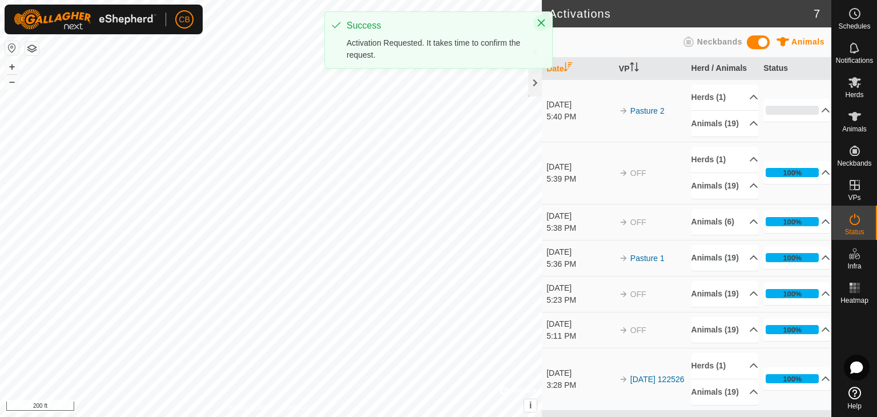
click at [539, 26] on icon "Close" at bounding box center [541, 22] width 9 height 9
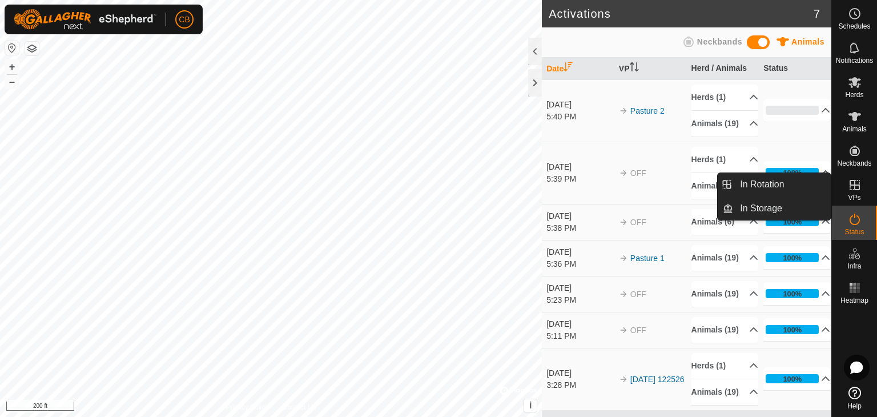
click at [856, 192] on es-virtualpaddocks-svg-icon at bounding box center [855, 185] width 21 height 18
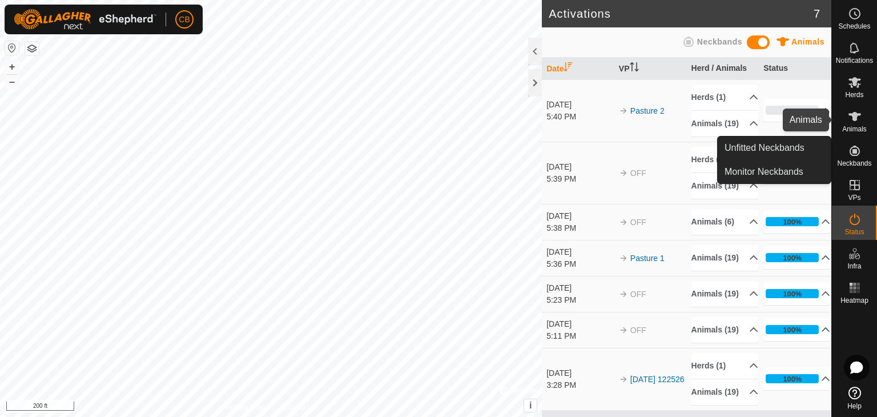
click at [852, 122] on icon at bounding box center [855, 117] width 14 height 14
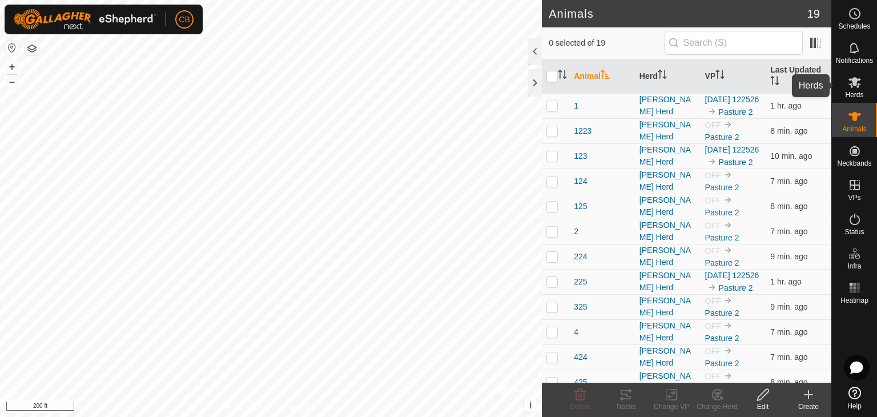
click at [850, 86] on icon at bounding box center [855, 82] width 14 height 14
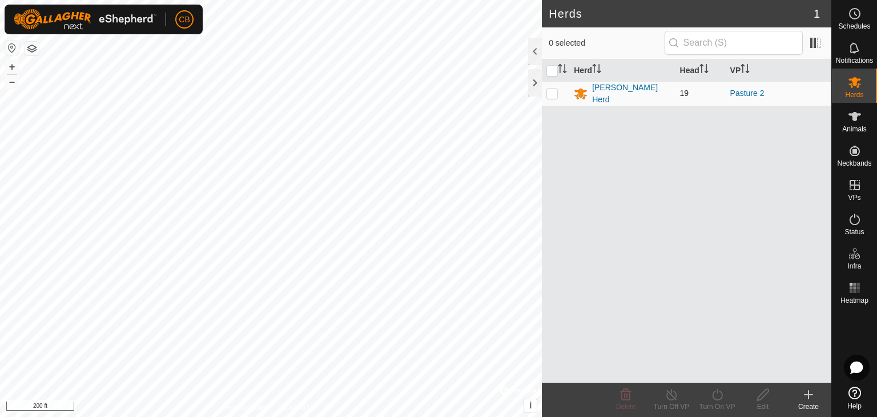
click at [553, 92] on p-checkbox at bounding box center [552, 93] width 11 height 9
checkbox input "true"
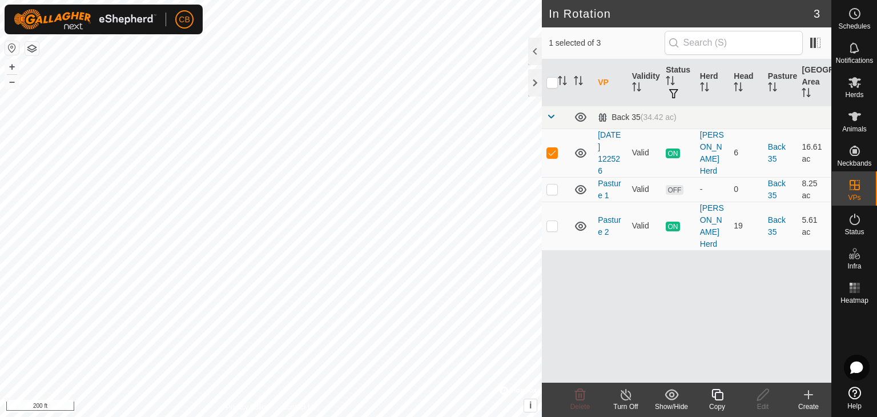
click at [624, 396] on icon at bounding box center [626, 395] width 14 height 14
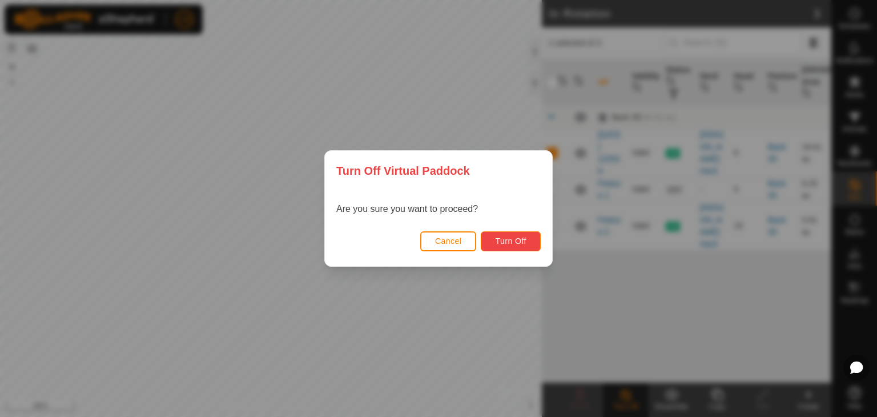
click at [521, 235] on button "Turn Off" at bounding box center [511, 241] width 60 height 20
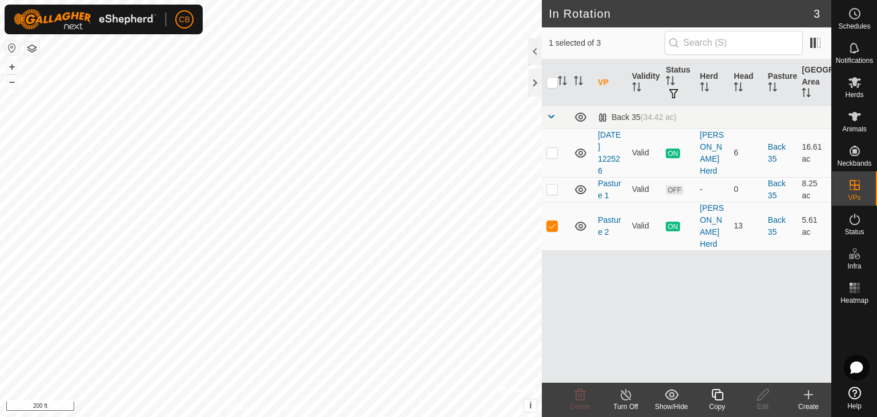
checkbox input "true"
checkbox input "false"
checkbox input "true"
checkbox input "false"
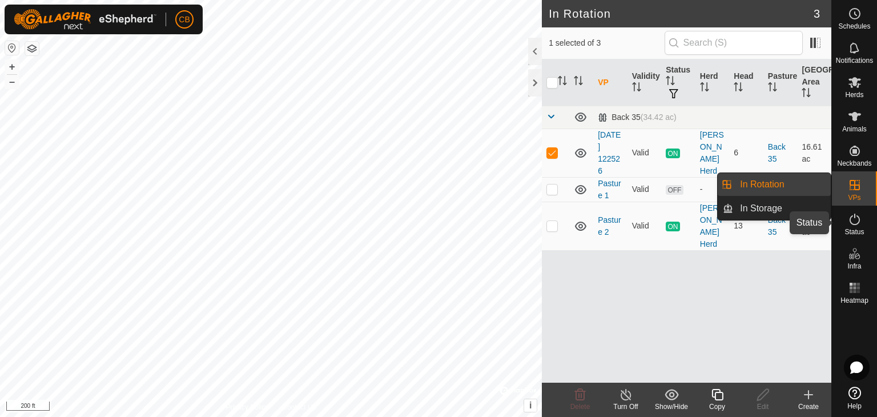
click at [856, 221] on icon at bounding box center [855, 219] width 14 height 14
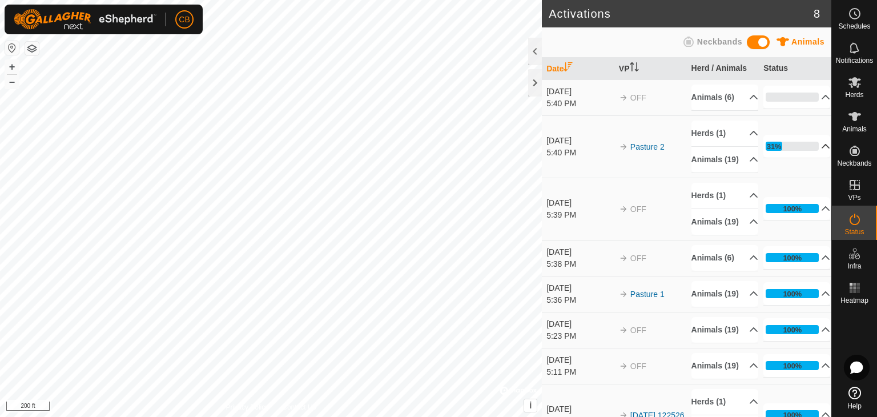
click at [813, 149] on p-accordion-header "31%" at bounding box center [797, 146] width 67 height 23
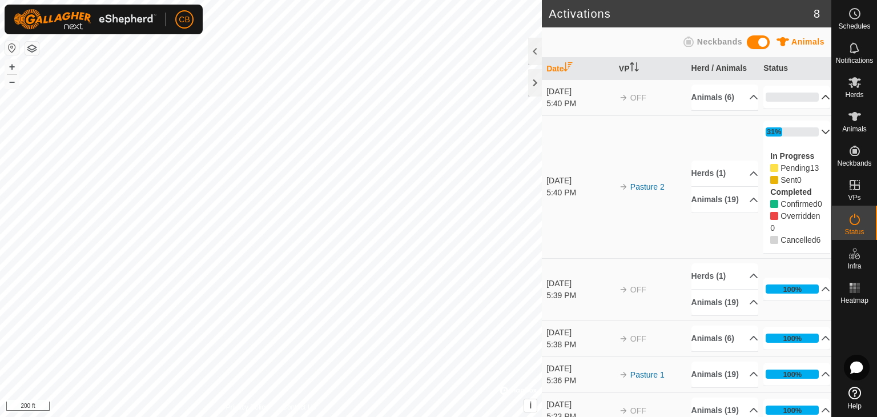
click at [813, 97] on p-accordion-header "0%" at bounding box center [797, 97] width 67 height 23
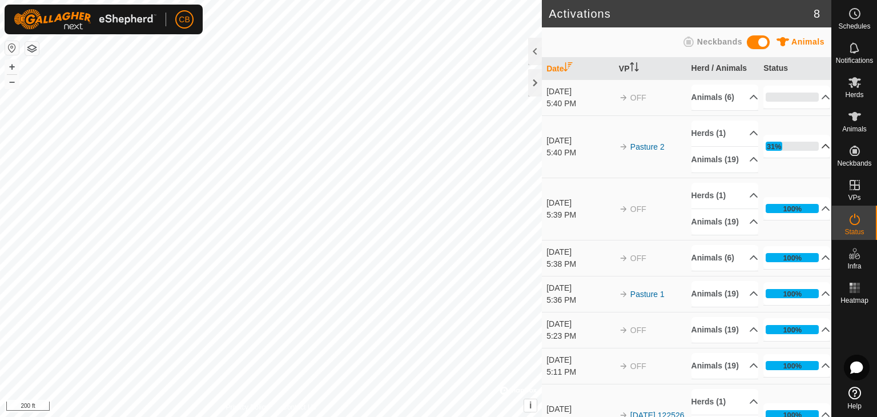
click at [812, 147] on p-accordion-header "31%" at bounding box center [797, 146] width 67 height 23
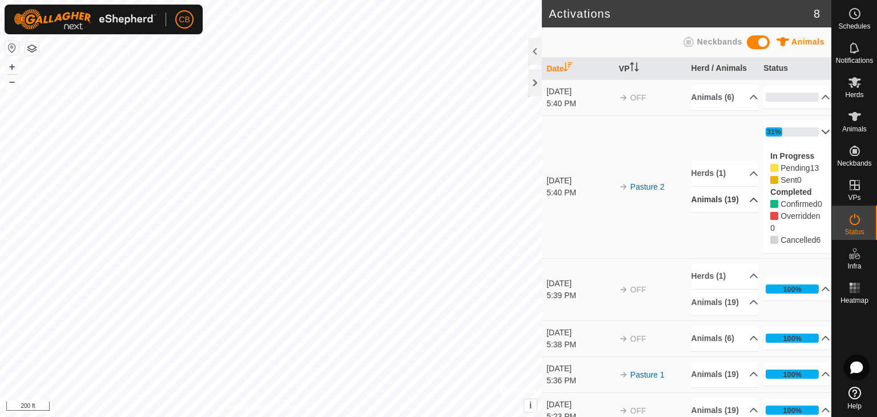
click at [744, 210] on p-accordion-header "Animals (19)" at bounding box center [725, 200] width 67 height 26
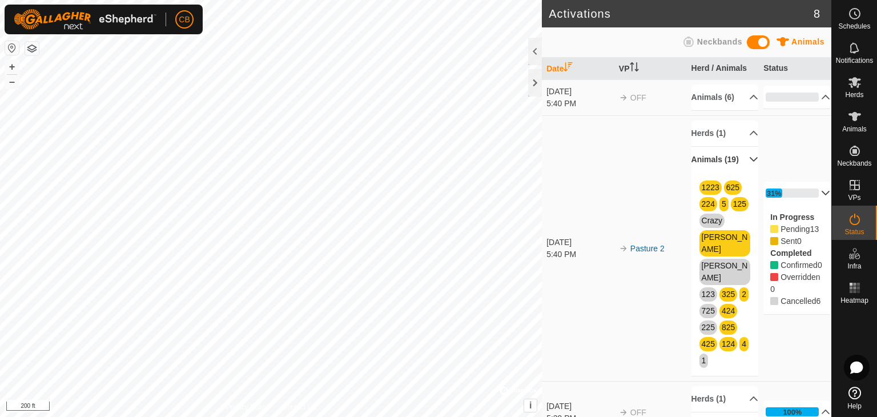
click at [739, 163] on p-accordion-header "Animals (19)" at bounding box center [725, 160] width 67 height 26
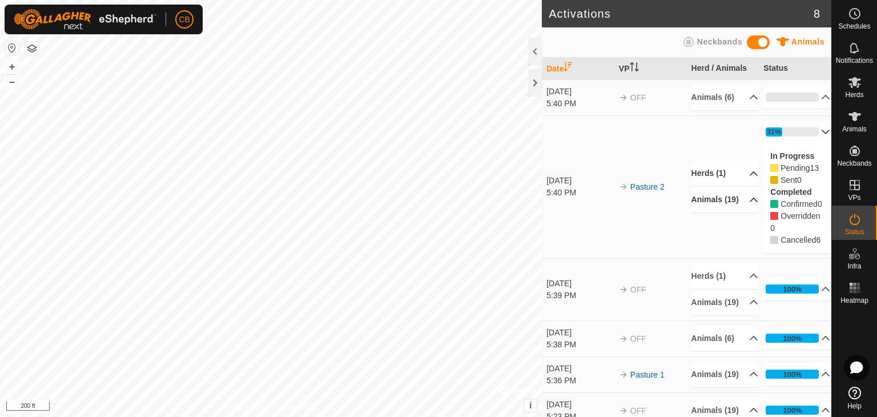
click at [741, 176] on p-accordion-header "Herds (1)" at bounding box center [725, 173] width 67 height 26
click at [741, 165] on p-accordion-header "Herds (1)" at bounding box center [725, 152] width 67 height 26
click at [862, 115] on es-animals-svg-icon at bounding box center [855, 116] width 21 height 18
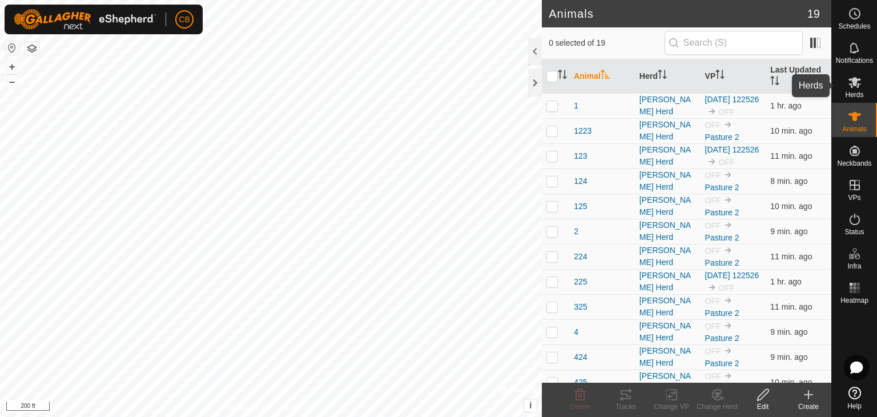
click at [866, 90] on div "Herds" at bounding box center [854, 86] width 45 height 34
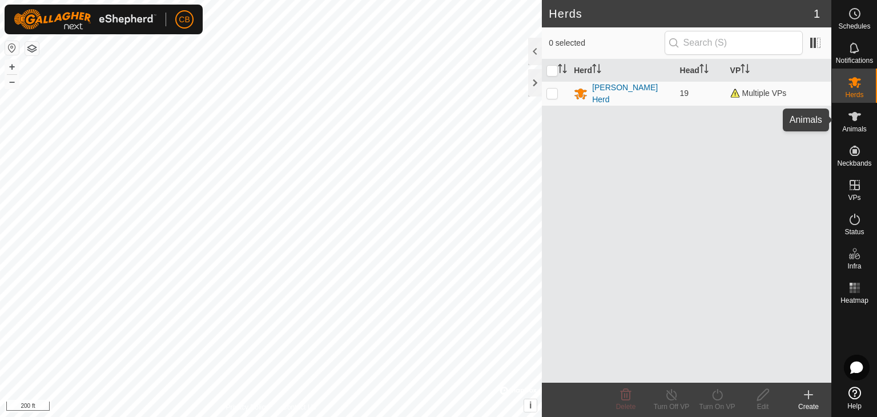
click at [864, 122] on es-animals-svg-icon at bounding box center [855, 116] width 21 height 18
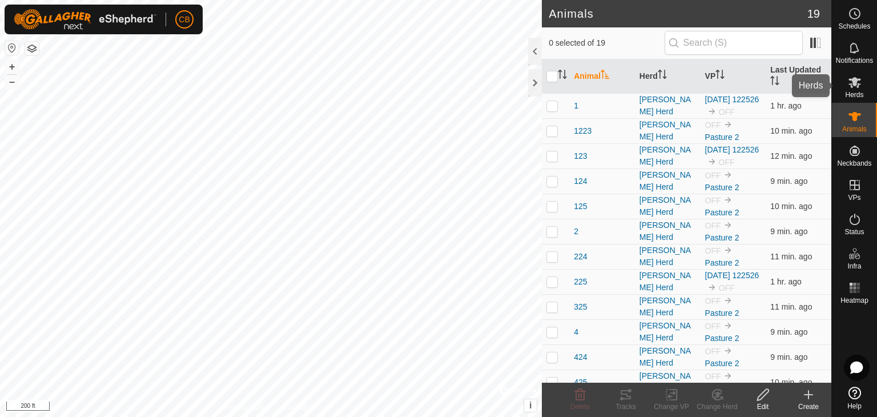
click at [852, 89] on icon at bounding box center [855, 82] width 14 height 14
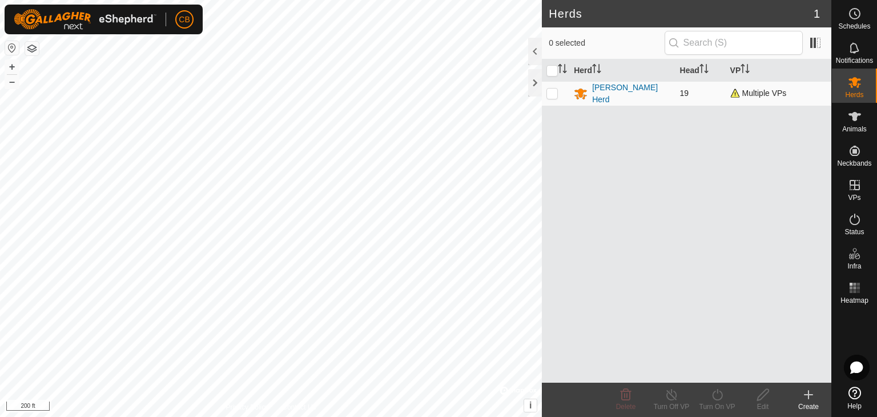
click at [555, 92] on p-checkbox at bounding box center [552, 93] width 11 height 9
checkbox input "true"
click at [669, 392] on line at bounding box center [671, 395] width 9 height 9
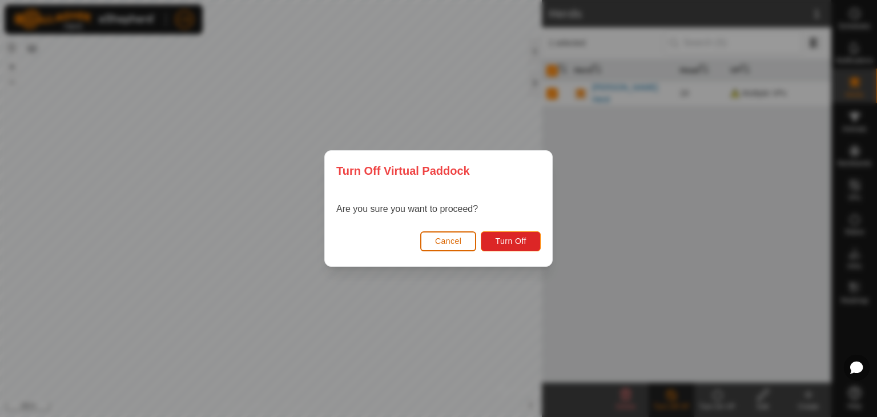
click at [453, 244] on span "Cancel" at bounding box center [448, 240] width 27 height 9
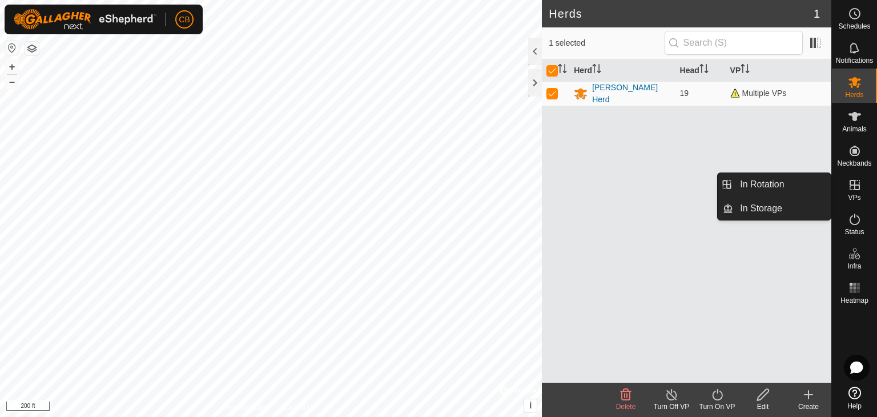
drag, startPoint x: 859, startPoint y: 204, endPoint x: 859, endPoint y: 191, distance: 13.1
click at [859, 191] on icon at bounding box center [855, 185] width 14 height 14
click at [786, 184] on link "In Rotation" at bounding box center [782, 184] width 98 height 23
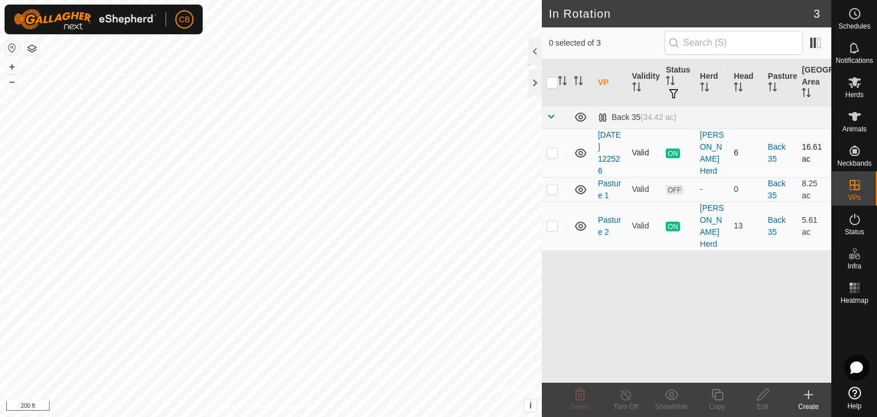
click at [553, 151] on p-checkbox at bounding box center [552, 152] width 11 height 9
checkbox input "true"
click at [854, 117] on icon at bounding box center [855, 116] width 13 height 9
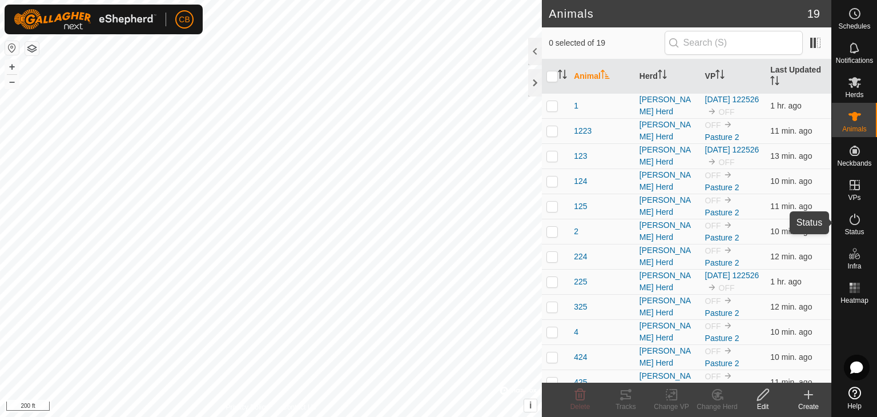
click at [853, 215] on icon at bounding box center [855, 219] width 14 height 14
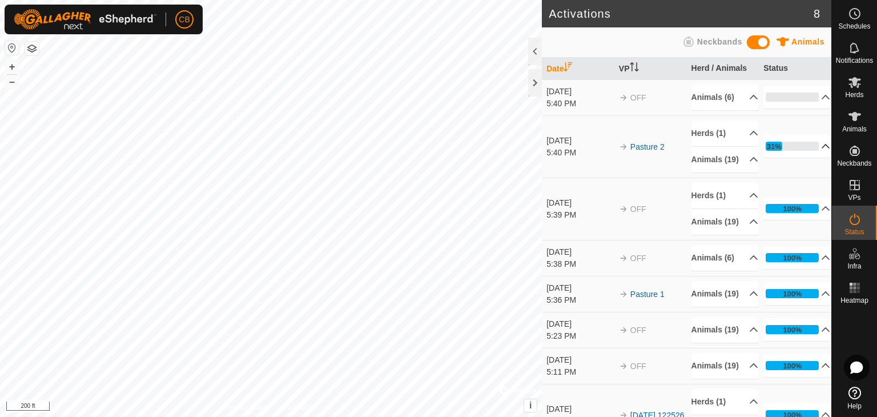
click at [806, 149] on p-accordion-header "31%" at bounding box center [797, 146] width 67 height 23
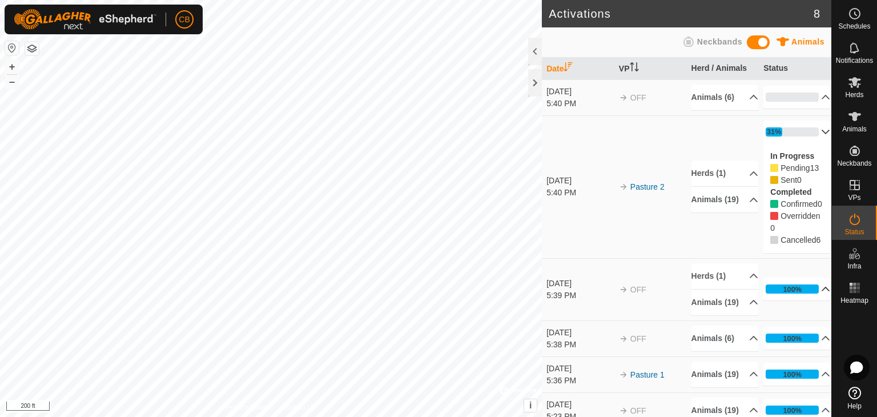
click at [811, 300] on p-accordion-header "100%" at bounding box center [797, 289] width 67 height 23
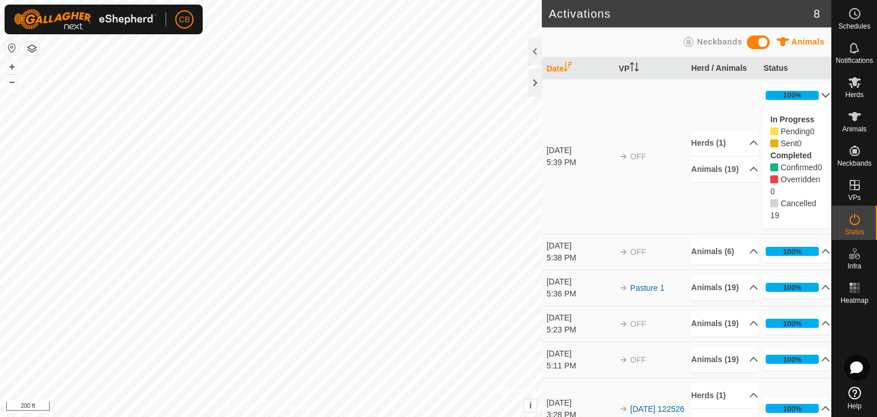
scroll to position [183, 0]
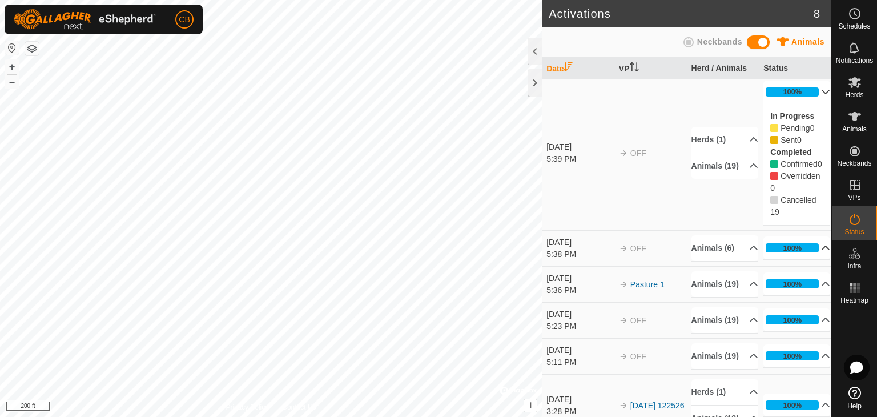
click at [809, 259] on p-accordion-header "100%" at bounding box center [797, 247] width 67 height 23
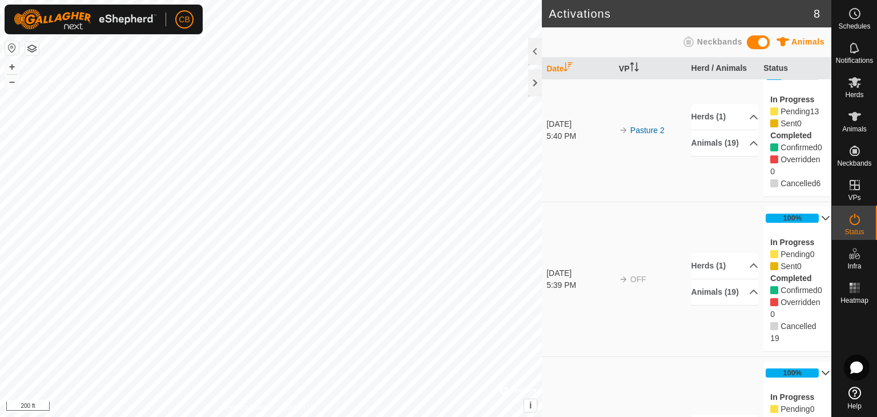
scroll to position [0, 0]
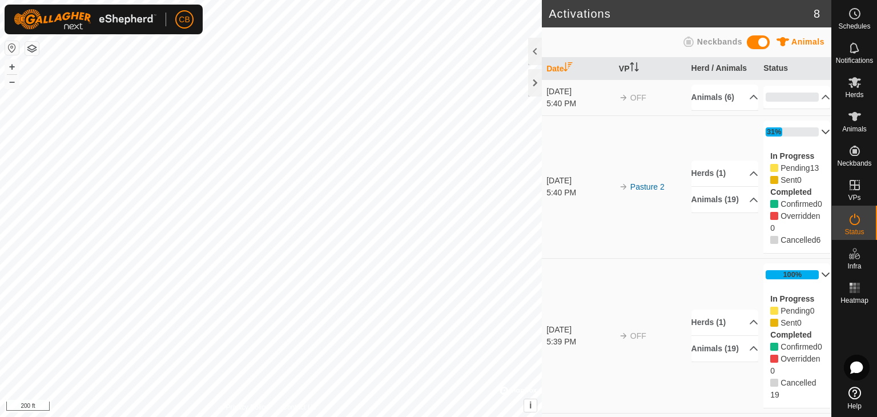
click at [809, 131] on p-accordion-header "31%" at bounding box center [797, 132] width 67 height 23
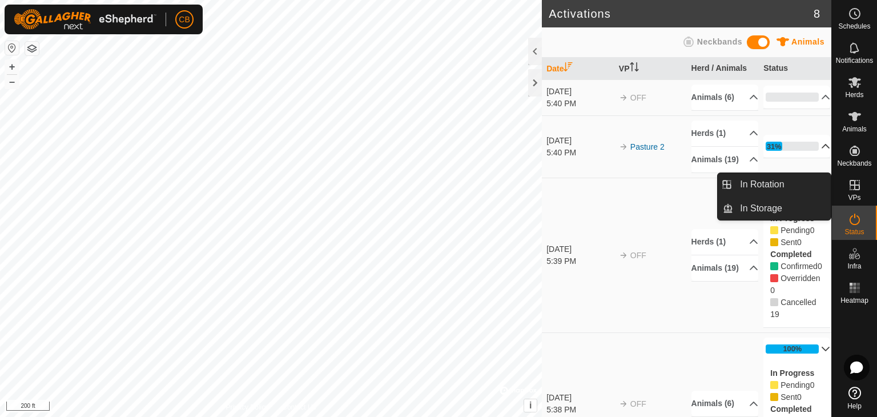
click at [856, 180] on icon at bounding box center [855, 185] width 10 height 10
click at [852, 188] on icon at bounding box center [855, 185] width 14 height 14
click at [800, 186] on link "In Rotation" at bounding box center [782, 184] width 98 height 23
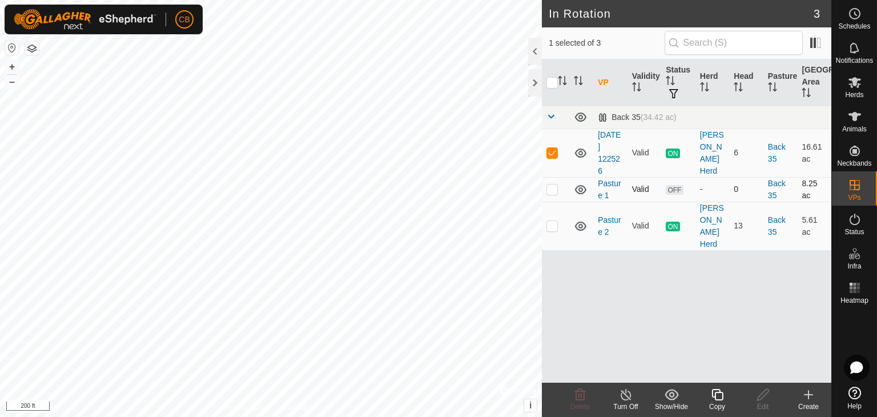
checkbox input "false"
checkbox input "true"
checkbox input "false"
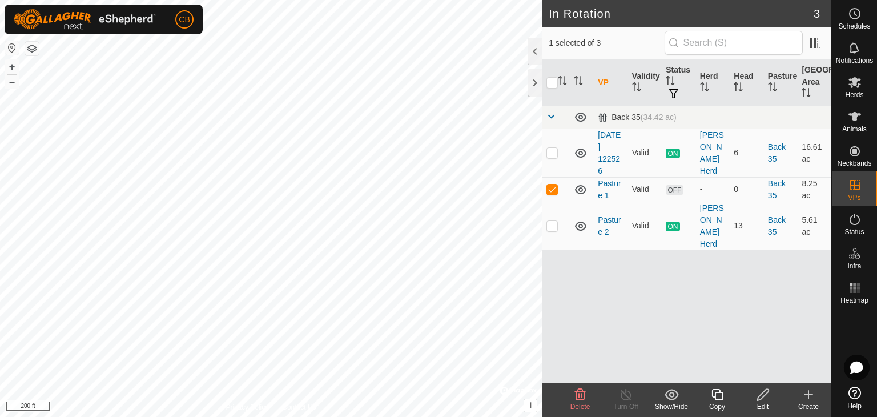
checkbox input "true"
checkbox input "false"
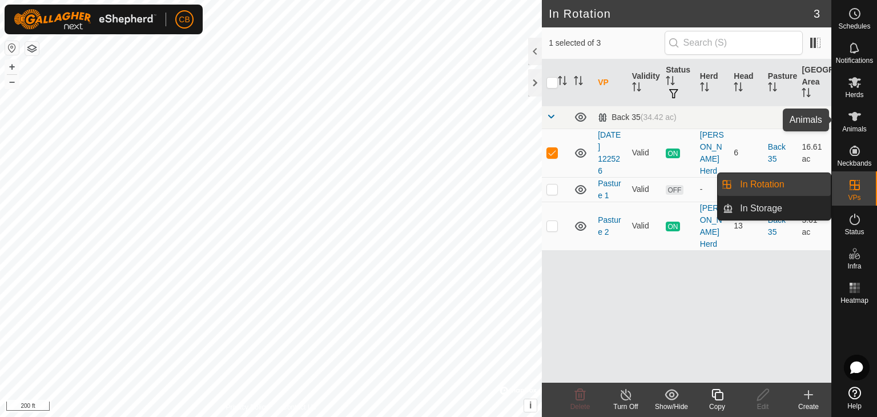
click at [854, 113] on icon at bounding box center [855, 116] width 13 height 9
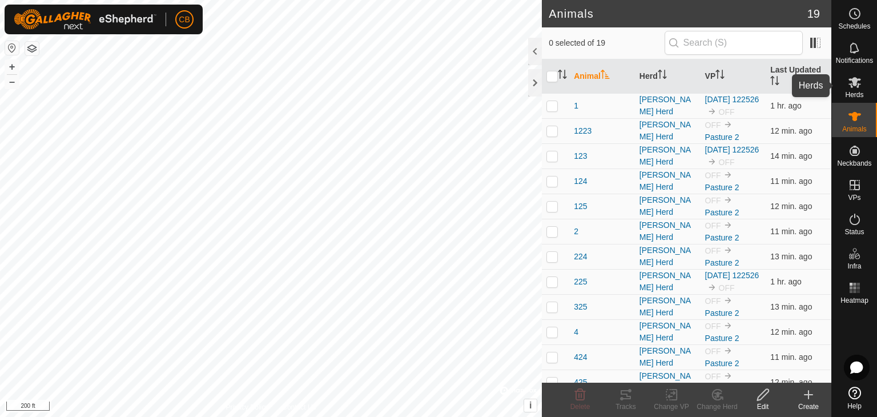
click at [859, 82] on icon at bounding box center [855, 82] width 14 height 14
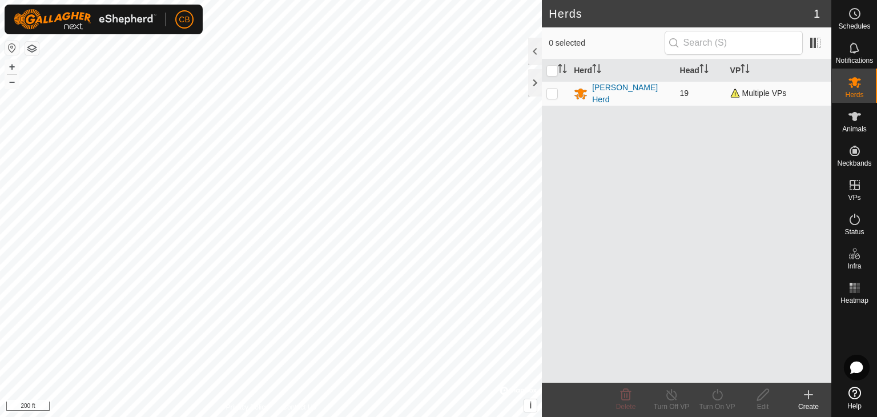
click at [553, 89] on p-checkbox at bounding box center [552, 93] width 11 height 9
checkbox input "true"
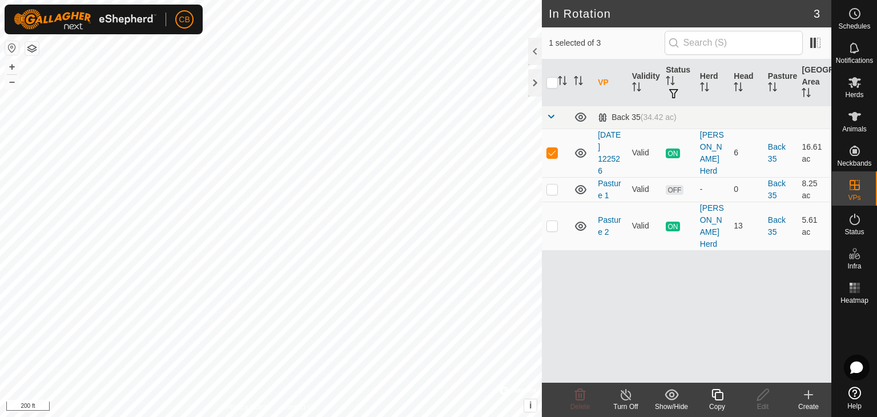
click at [627, 393] on icon at bounding box center [626, 395] width 14 height 14
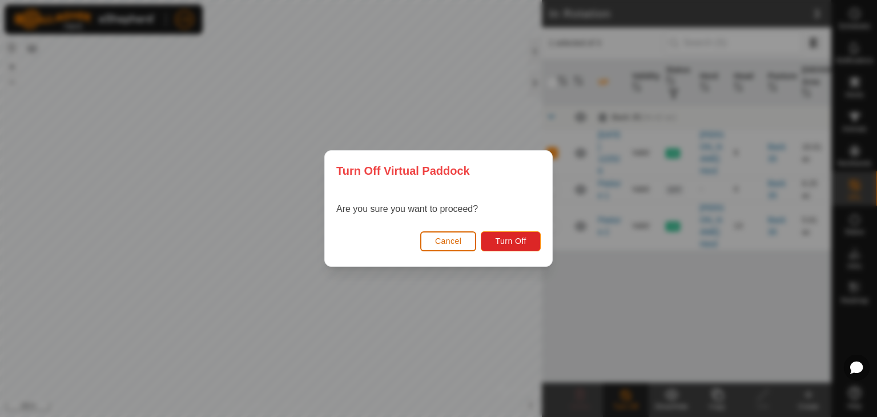
click at [453, 240] on span "Cancel" at bounding box center [448, 240] width 27 height 9
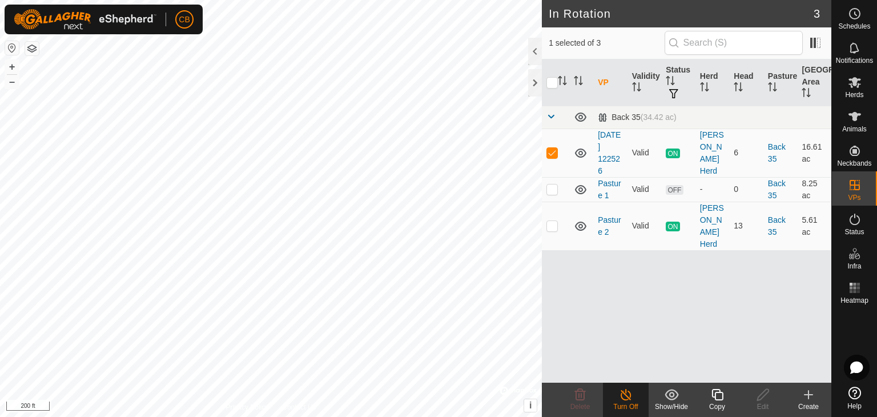
checkbox input "false"
checkbox input "true"
checkbox input "false"
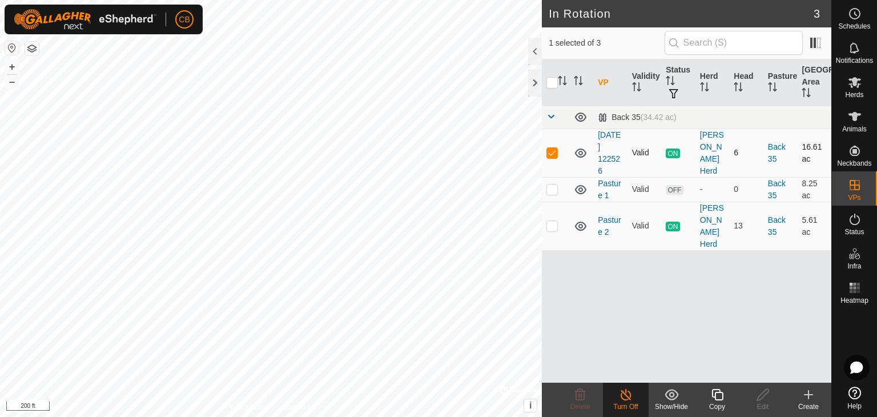
checkbox input "true"
checkbox input "false"
click at [629, 395] on icon at bounding box center [626, 395] width 14 height 14
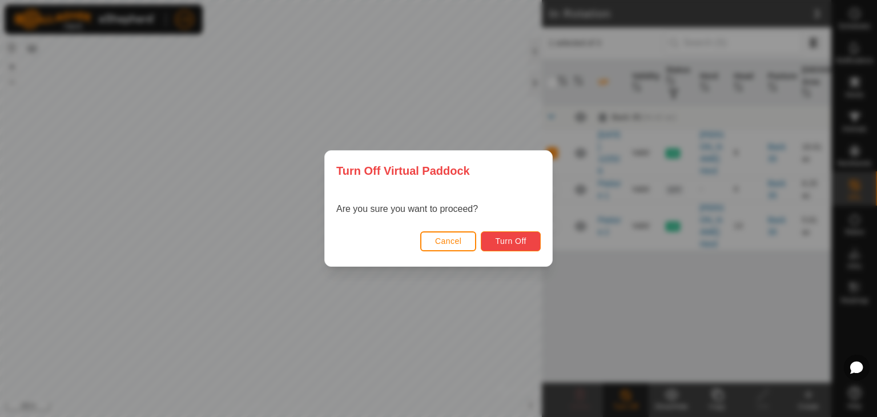
click at [509, 241] on span "Turn Off" at bounding box center [510, 240] width 31 height 9
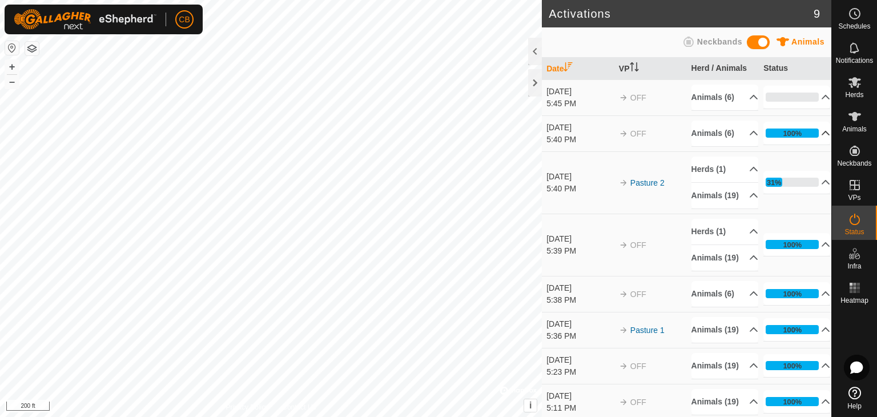
click at [809, 133] on p-accordion-header "100%" at bounding box center [797, 133] width 67 height 23
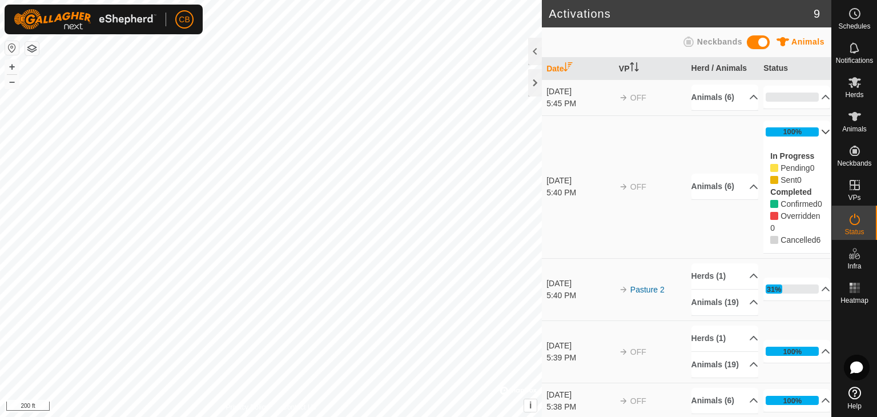
click at [809, 133] on p-accordion-header "100%" at bounding box center [797, 132] width 67 height 23
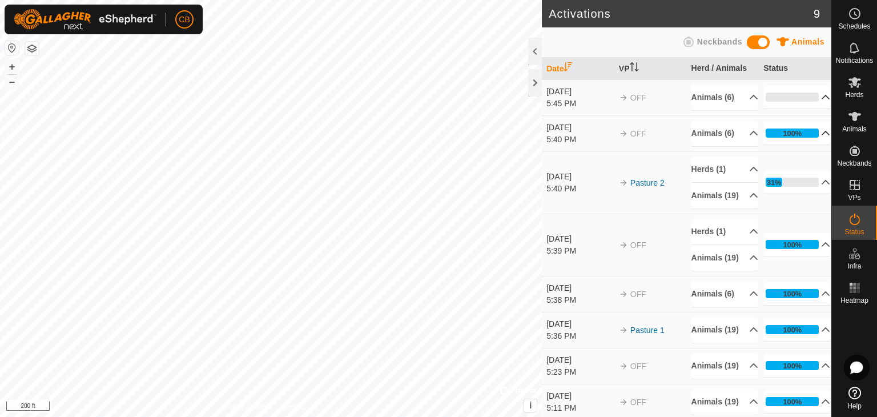
click at [799, 98] on p-accordion-header "0%" at bounding box center [797, 97] width 67 height 23
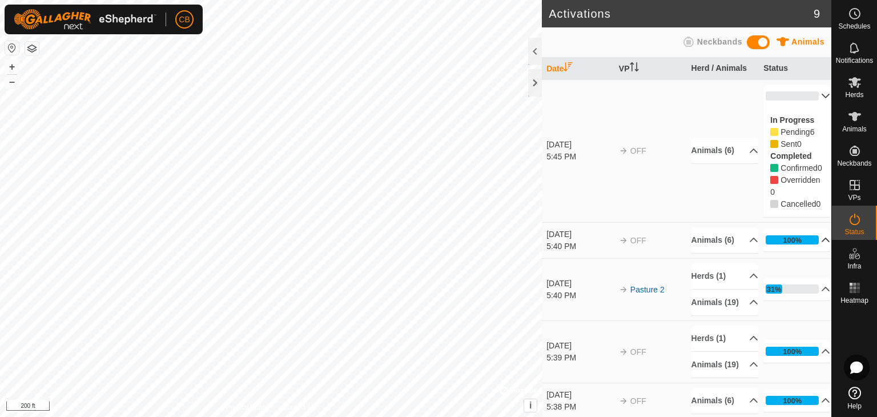
click at [799, 98] on p-accordion-header "0%" at bounding box center [797, 96] width 67 height 23
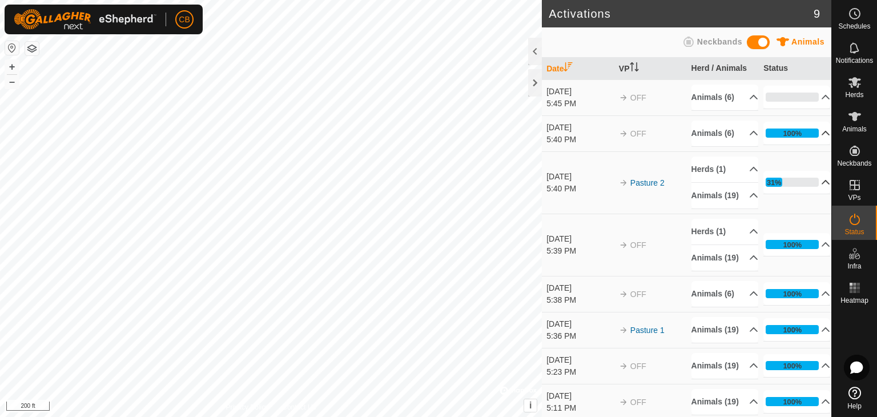
click at [797, 187] on div "31%" at bounding box center [792, 182] width 53 height 9
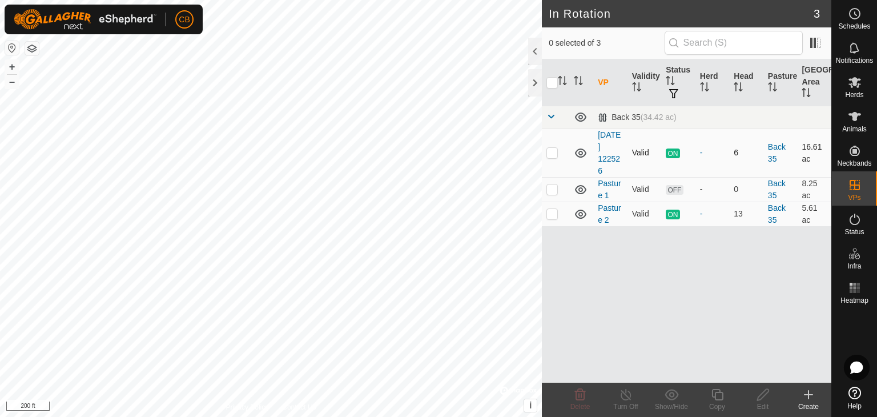
click at [556, 154] on p-checkbox at bounding box center [552, 152] width 11 height 9
checkbox input "false"
click at [858, 111] on icon at bounding box center [855, 117] width 14 height 14
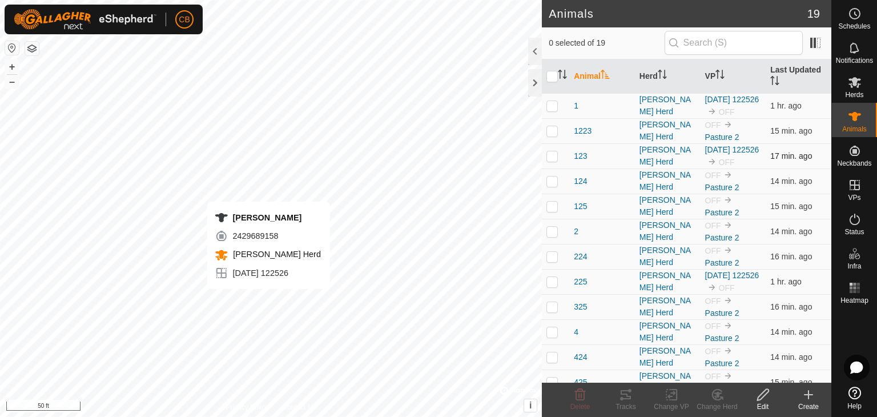
checkbox input "true"
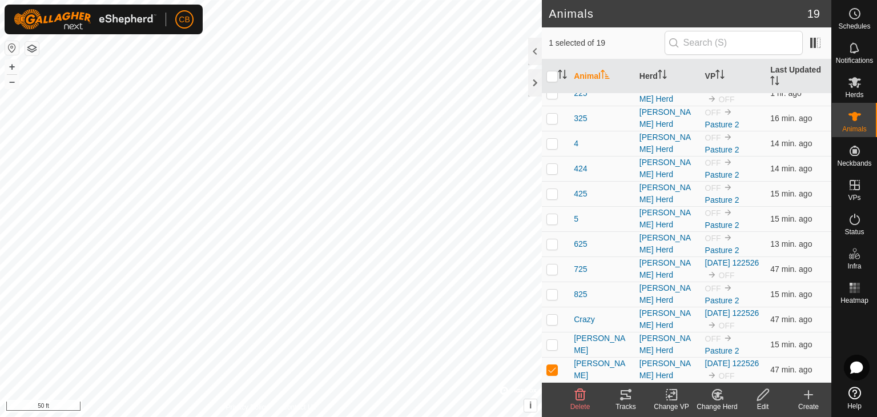
scroll to position [256, 0]
click at [557, 315] on p-checkbox at bounding box center [552, 319] width 11 height 9
checkbox input "true"
click at [549, 264] on p-checkbox at bounding box center [552, 268] width 11 height 9
checkbox input "true"
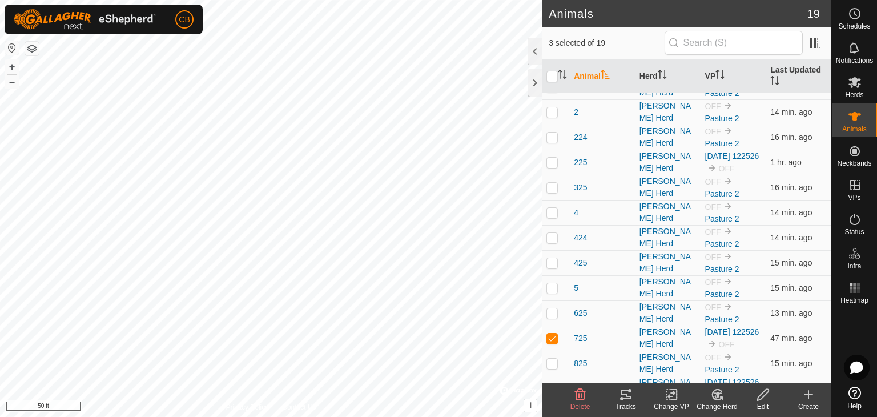
scroll to position [94, 0]
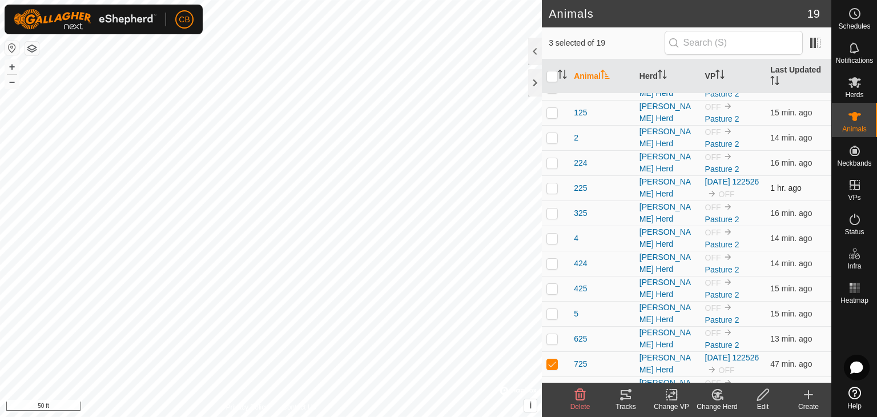
click at [548, 192] on p-checkbox at bounding box center [552, 187] width 11 height 9
checkbox input "true"
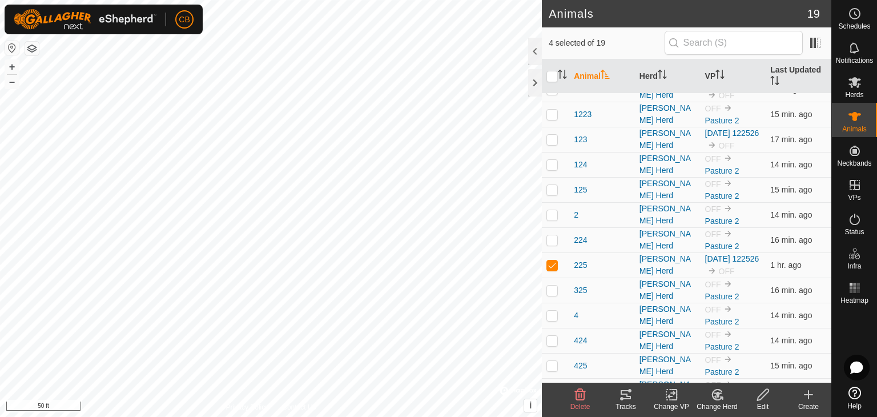
scroll to position [0, 0]
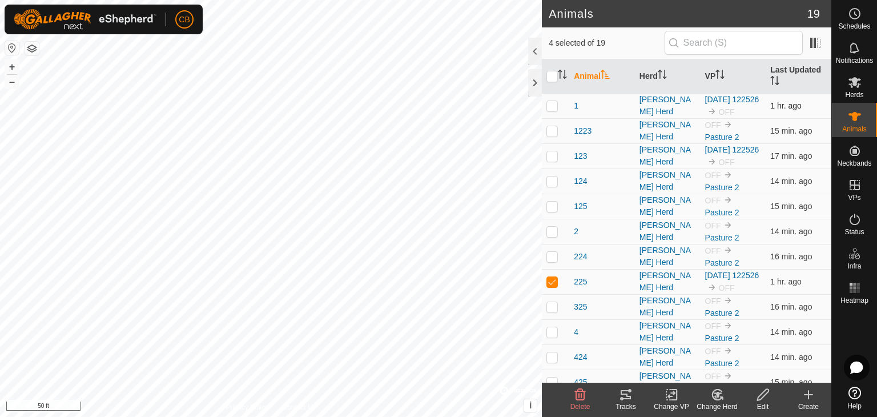
click at [548, 110] on p-checkbox at bounding box center [552, 105] width 11 height 9
checkbox input "true"
click at [553, 160] on p-checkbox at bounding box center [552, 155] width 11 height 9
checkbox input "true"
click at [850, 224] on icon at bounding box center [855, 219] width 14 height 14
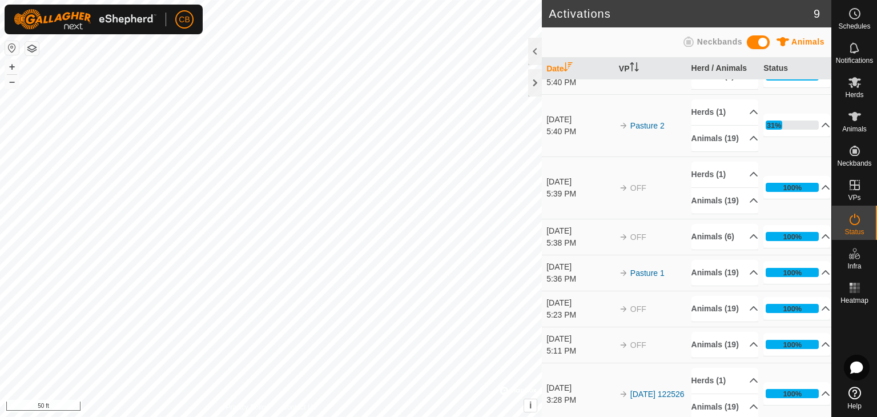
scroll to position [55, 0]
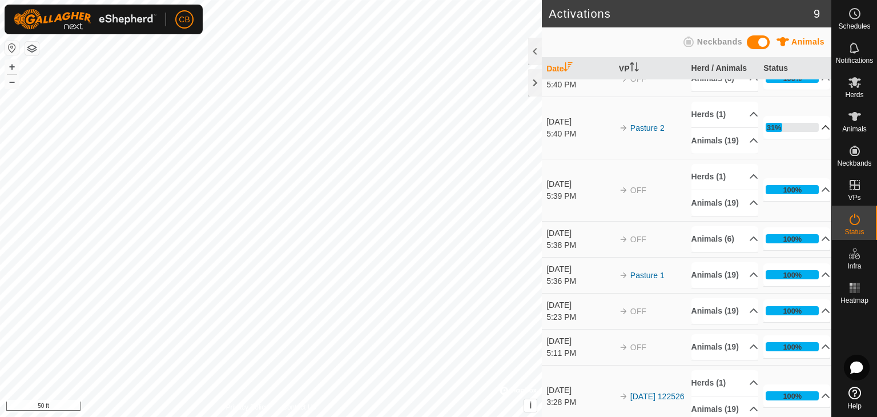
click at [809, 129] on p-accordion-header "31%" at bounding box center [797, 127] width 67 height 23
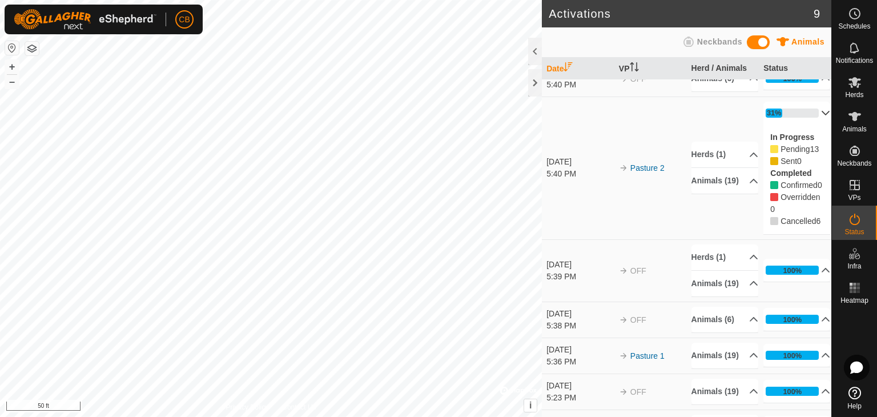
click at [806, 111] on p-accordion-header "31%" at bounding box center [797, 113] width 67 height 23
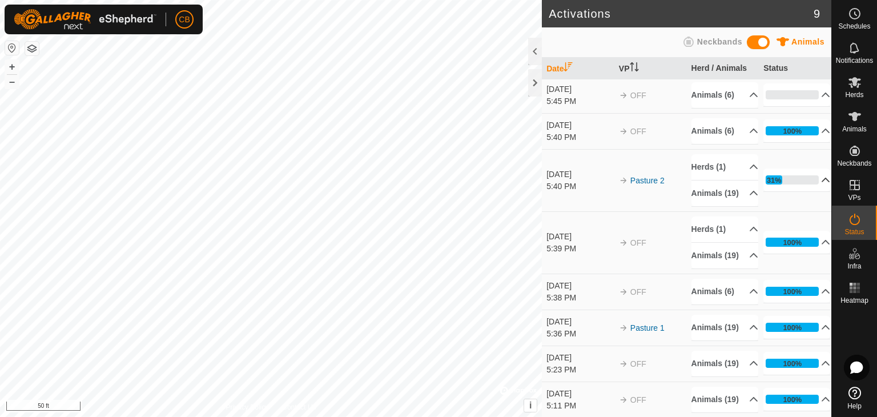
scroll to position [0, 0]
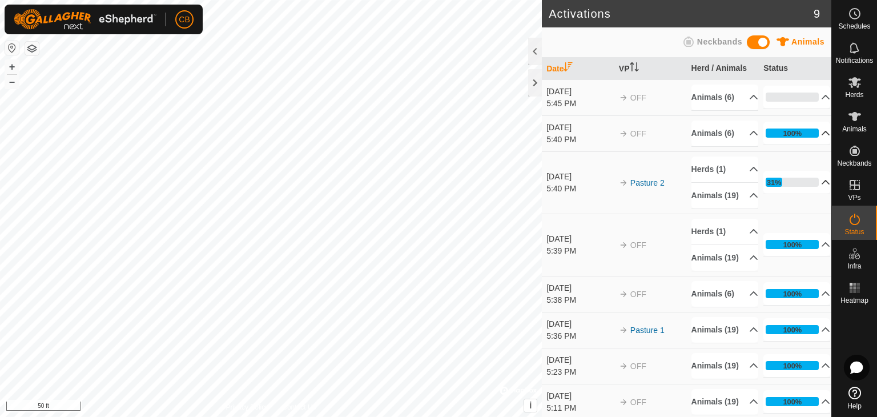
click at [810, 132] on p-accordion-header "100%" at bounding box center [797, 133] width 67 height 23
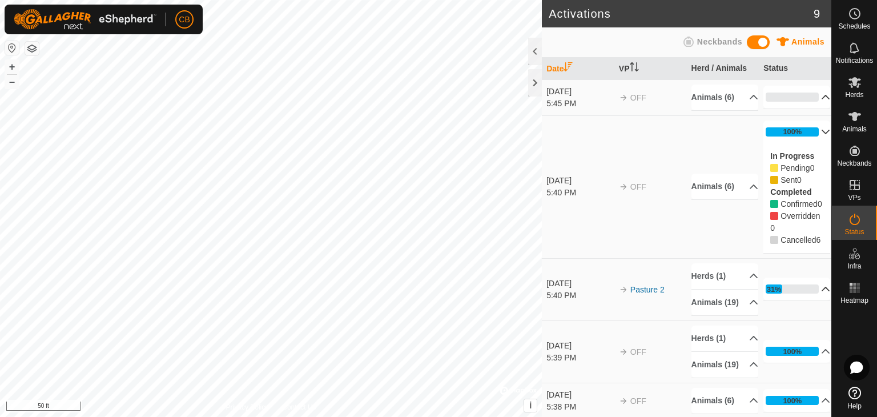
click at [812, 98] on p-accordion-header "0%" at bounding box center [797, 97] width 67 height 23
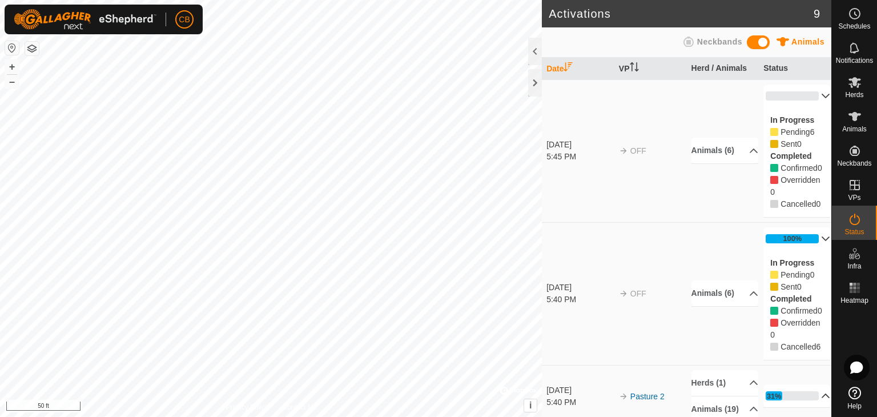
click at [808, 93] on p-accordion-header "0%" at bounding box center [797, 96] width 67 height 23
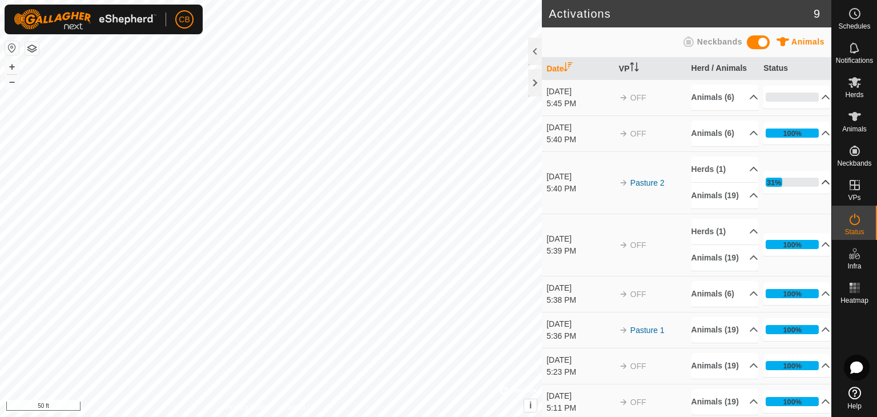
click at [813, 186] on p-accordion-header "31%" at bounding box center [797, 182] width 67 height 23
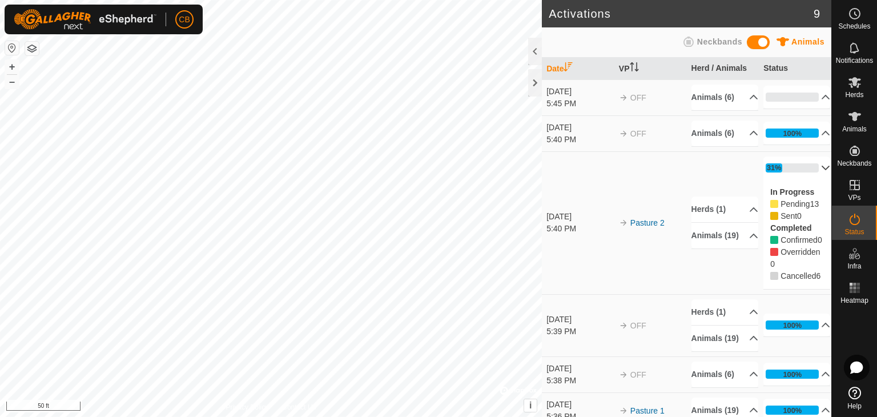
click at [770, 42] on span at bounding box center [758, 42] width 23 height 14
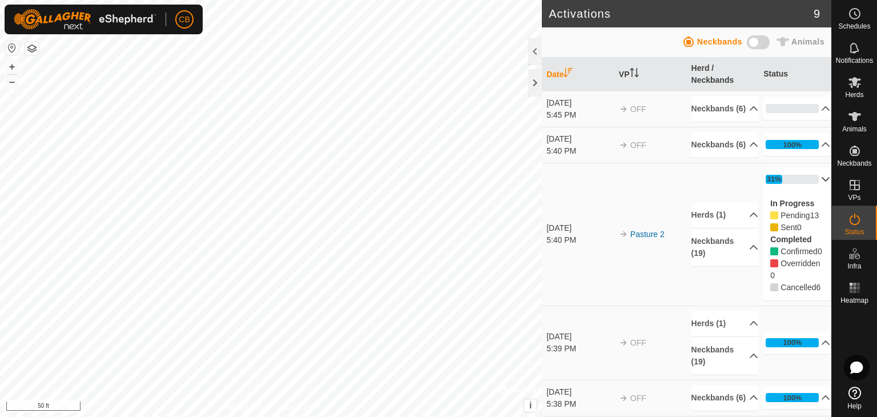
click at [760, 42] on span at bounding box center [758, 42] width 23 height 14
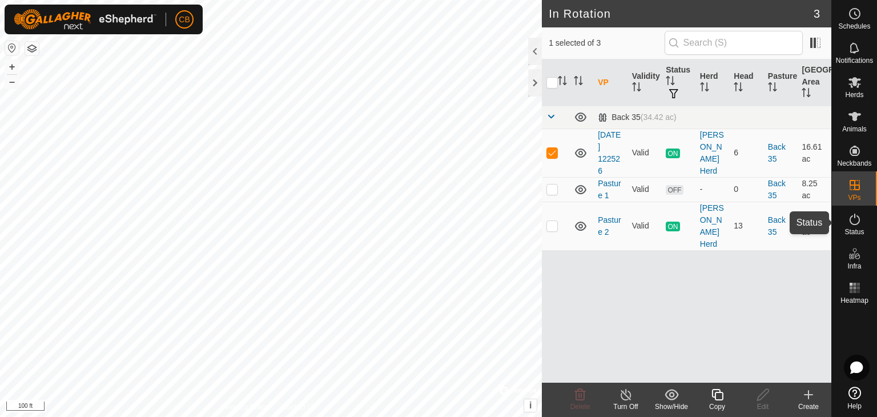
click at [854, 225] on icon at bounding box center [855, 219] width 14 height 14
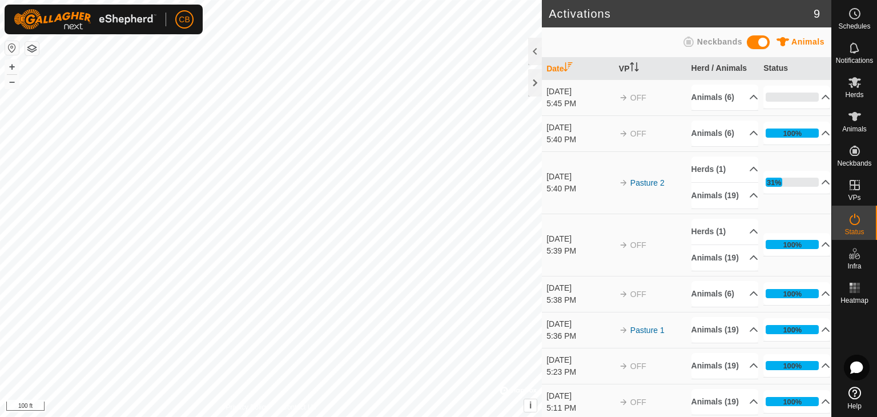
click at [766, 41] on span at bounding box center [758, 42] width 23 height 14
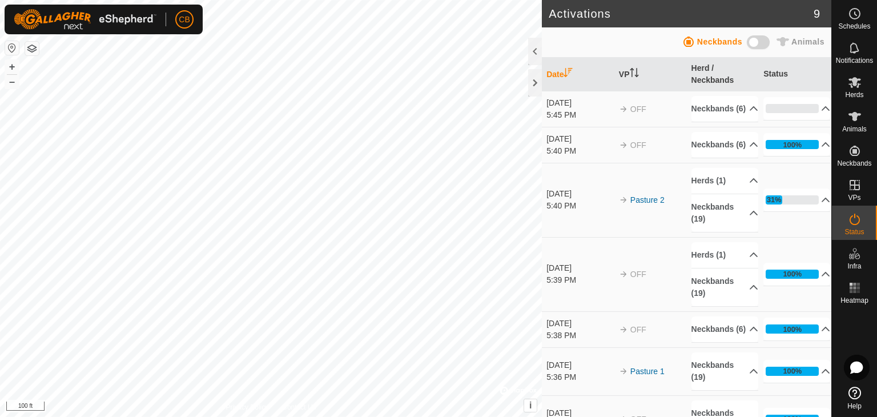
click at [755, 44] on span at bounding box center [758, 42] width 23 height 14
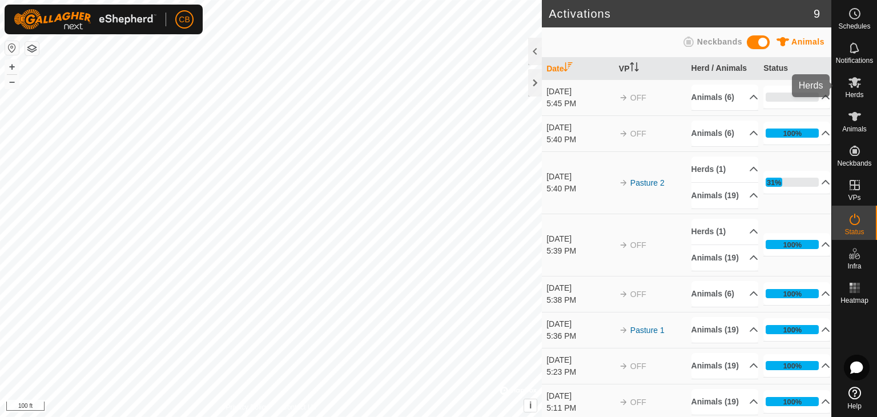
click at [859, 83] on icon at bounding box center [855, 82] width 14 height 14
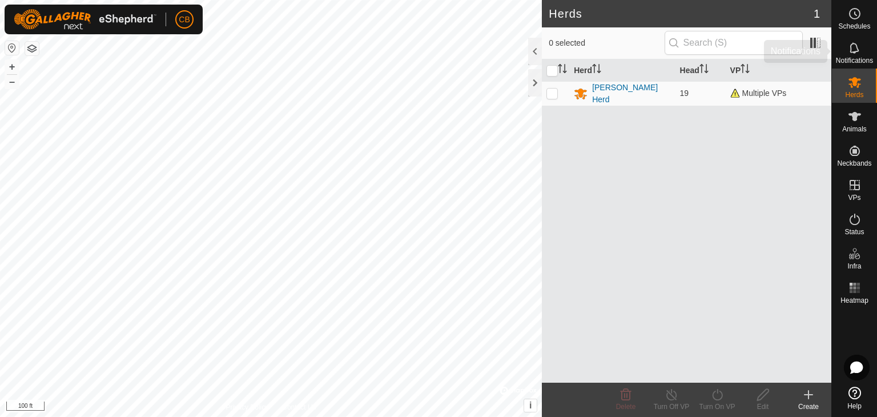
click at [856, 61] on span "Notifications" at bounding box center [854, 60] width 37 height 7
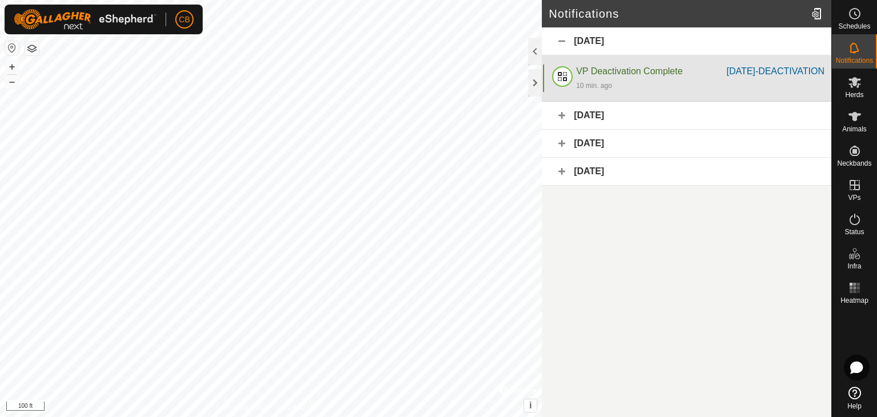
click at [601, 70] on span "VP Deactivation Complete" at bounding box center [629, 71] width 106 height 10
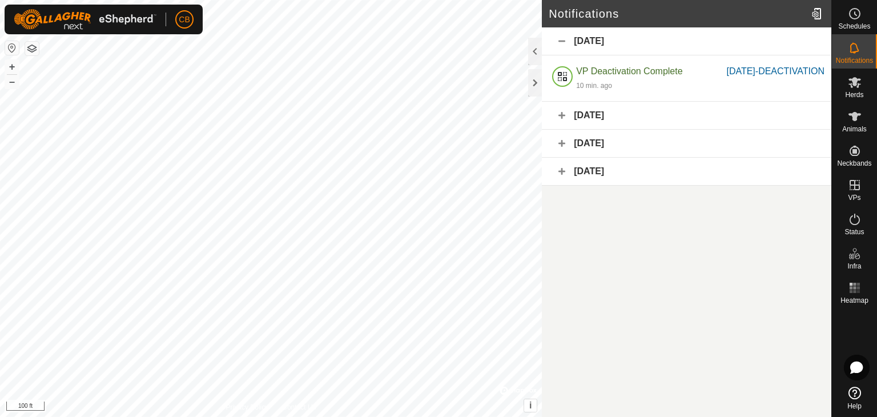
click at [564, 129] on div "[DATE]" at bounding box center [687, 116] width 290 height 28
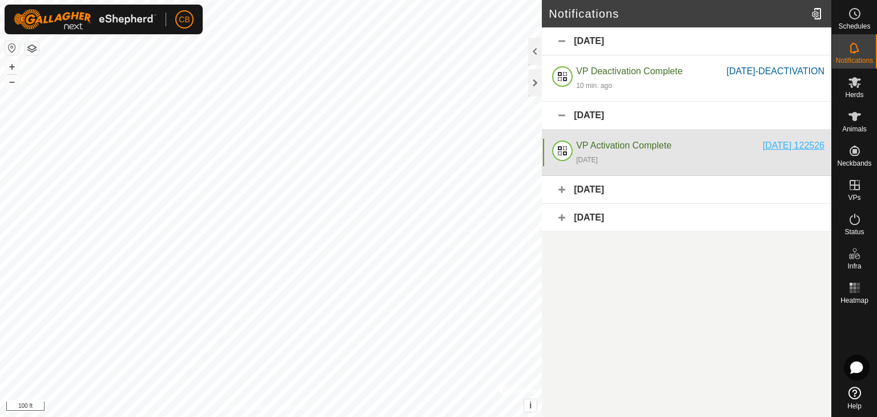
click at [785, 152] on div "[DATE] 122526" at bounding box center [794, 146] width 62 height 14
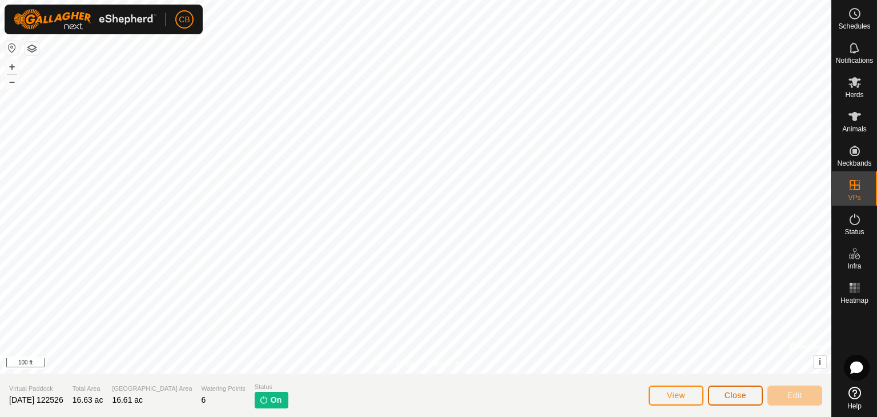
click at [732, 391] on span "Close" at bounding box center [736, 395] width 22 height 9
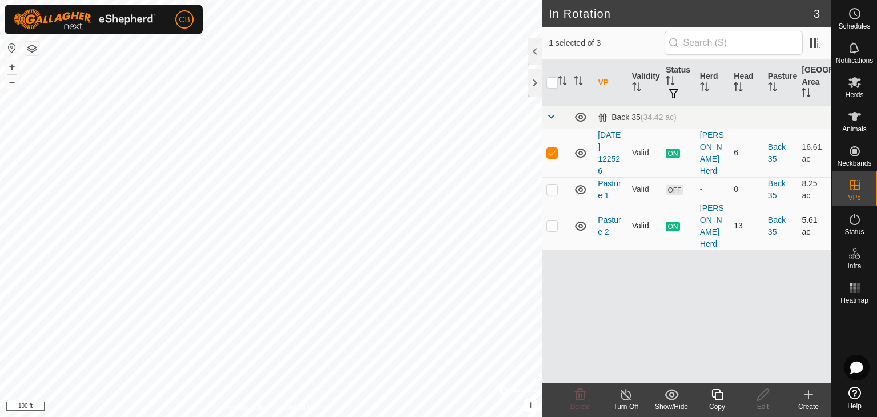
checkbox input "false"
checkbox input "true"
checkbox input "false"
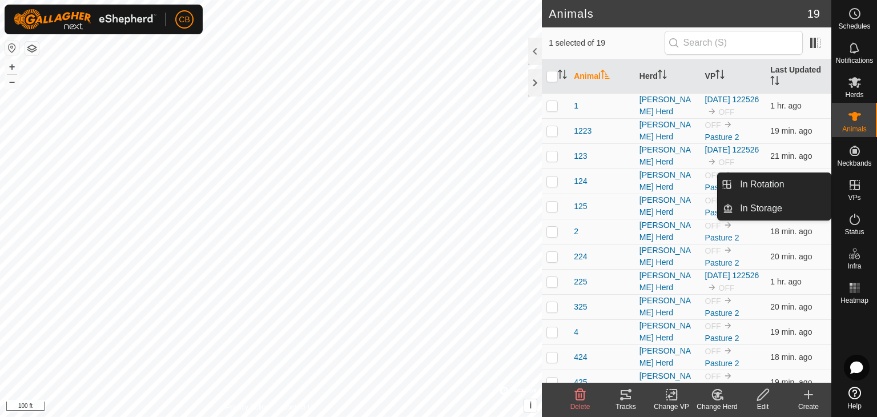
drag, startPoint x: 856, startPoint y: 203, endPoint x: 856, endPoint y: 195, distance: 8.0
click at [856, 195] on span "VPs" at bounding box center [854, 197] width 13 height 7
click at [786, 191] on link "In Rotation" at bounding box center [782, 184] width 98 height 23
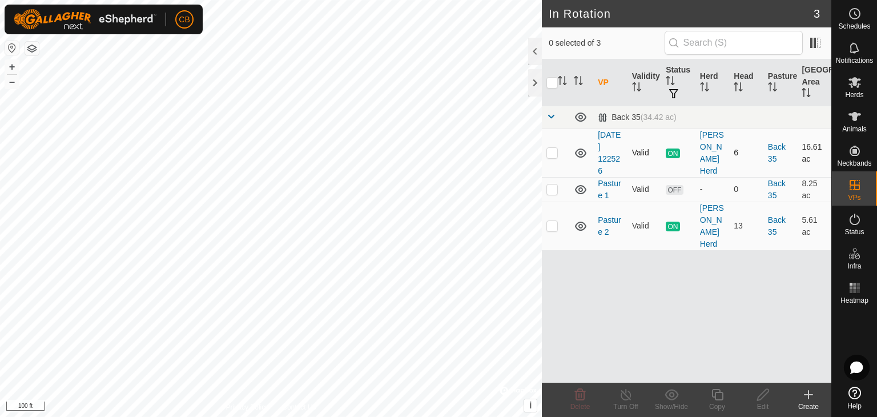
click at [669, 152] on span "ON" at bounding box center [673, 153] width 14 height 10
click at [580, 188] on icon at bounding box center [580, 189] width 11 height 9
click at [557, 151] on p-tablecheckbox at bounding box center [552, 152] width 11 height 9
checkbox input "false"
checkbox input "true"
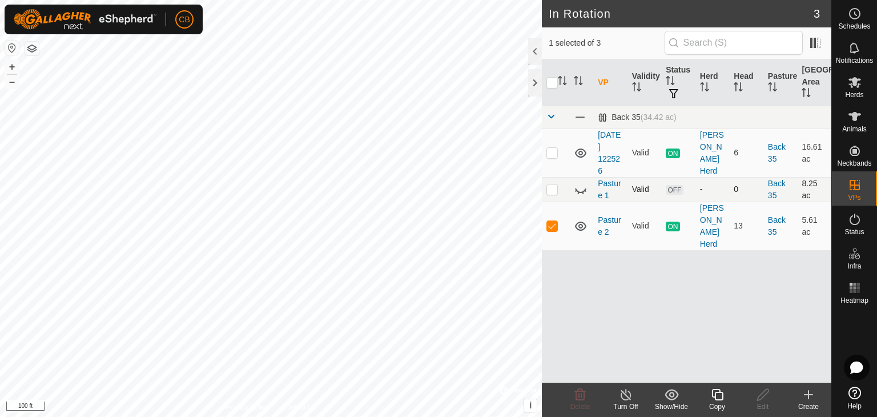
click at [578, 194] on icon at bounding box center [581, 190] width 14 height 14
click at [559, 192] on td at bounding box center [555, 189] width 27 height 25
checkbox input "true"
click at [555, 221] on p-checkbox at bounding box center [552, 225] width 11 height 9
click at [554, 221] on p-checkbox at bounding box center [552, 225] width 11 height 9
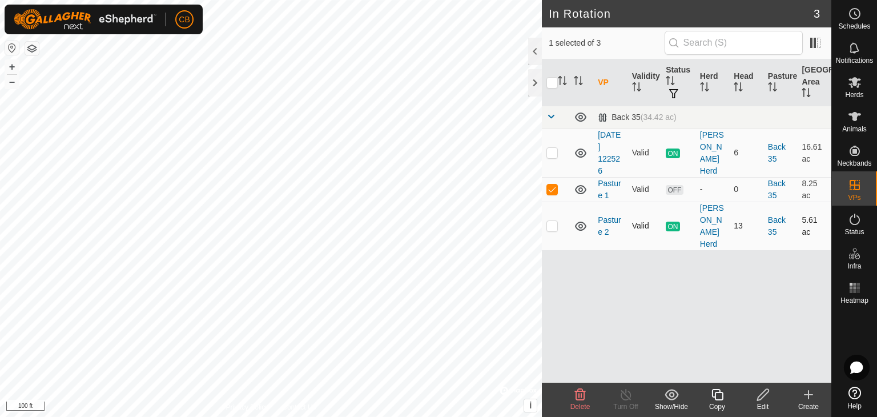
checkbox input "true"
click at [548, 191] on p-checkbox at bounding box center [552, 188] width 11 height 9
checkbox input "false"
